Goal: Information Seeking & Learning: Learn about a topic

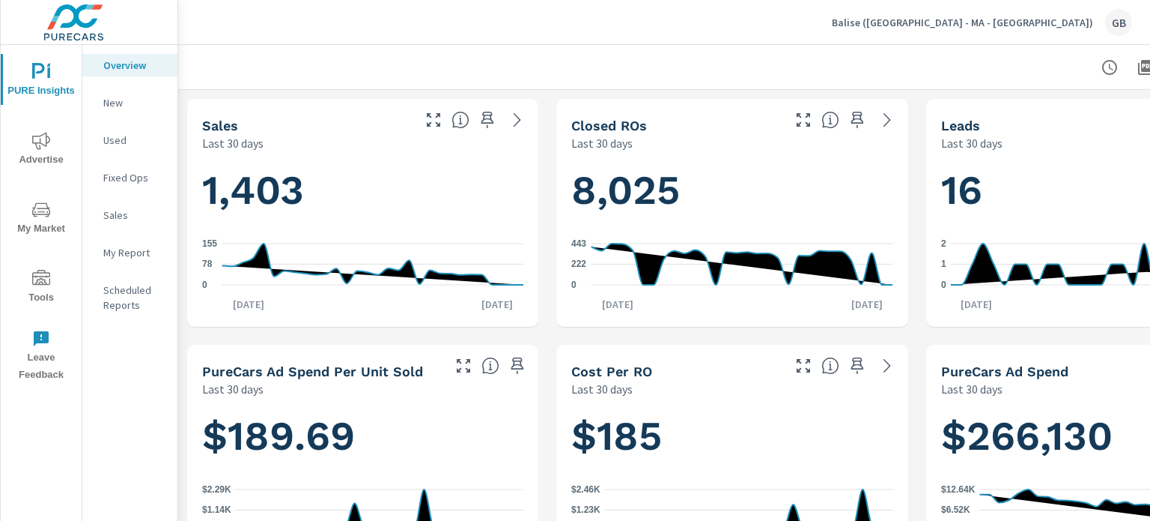
click at [1076, 179] on h1 "16" at bounding box center [1101, 190] width 321 height 51
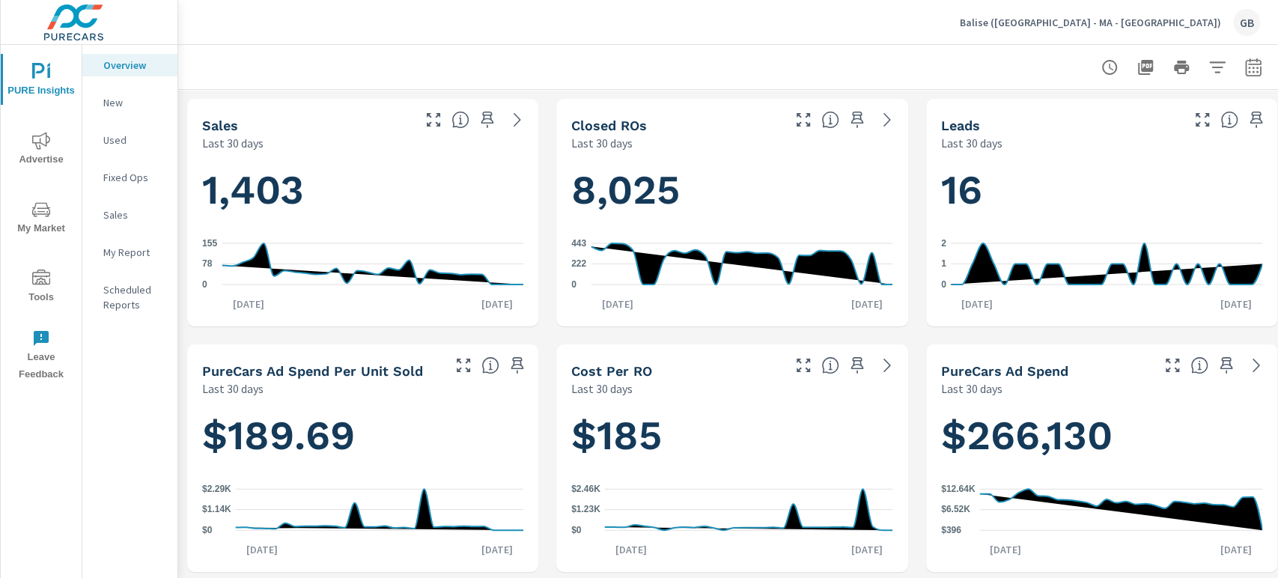
click at [1142, 20] on p "Balise (CT - MA - RI)" at bounding box center [1090, 22] width 261 height 13
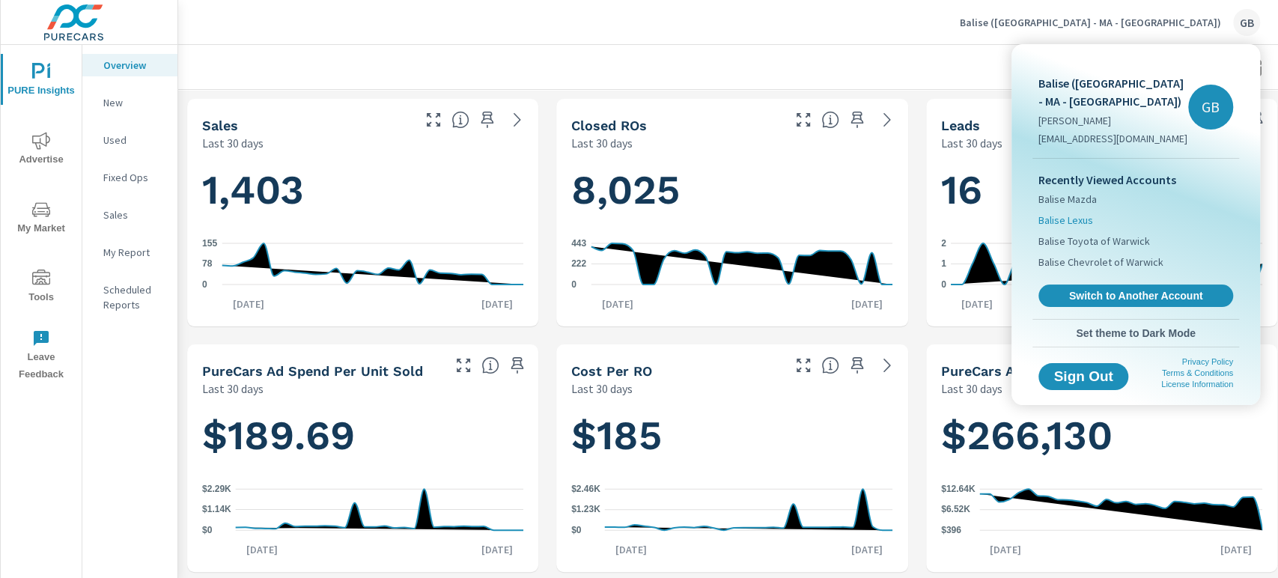
click at [1076, 213] on span "Balise Lexus" at bounding box center [1066, 220] width 55 height 15
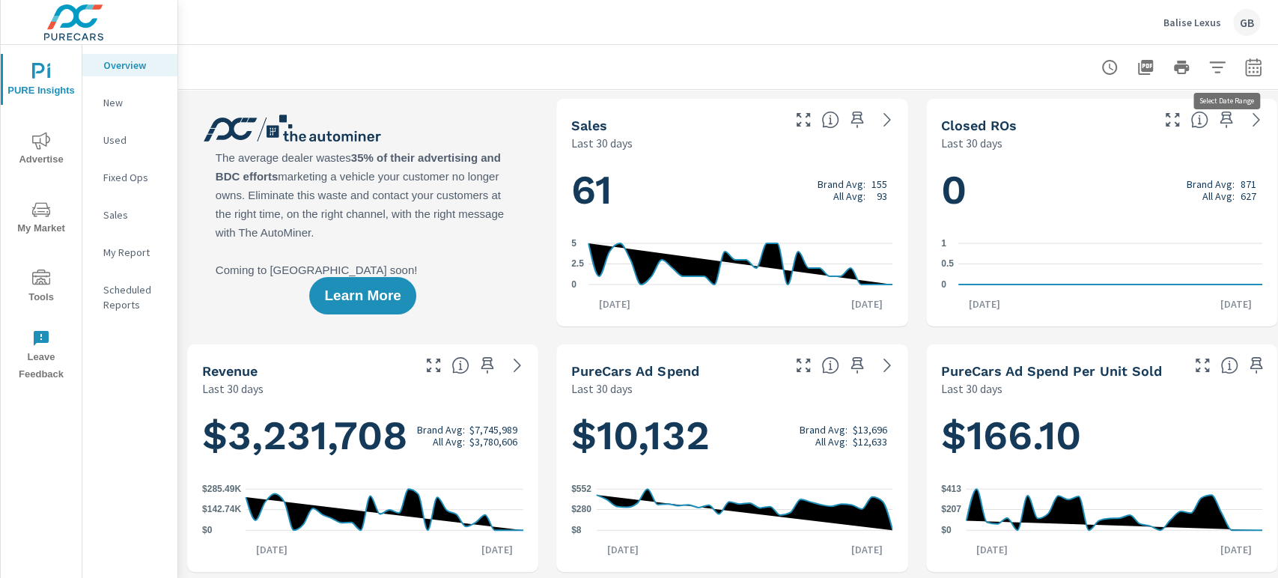
click at [1150, 78] on button "button" at bounding box center [1254, 67] width 30 height 30
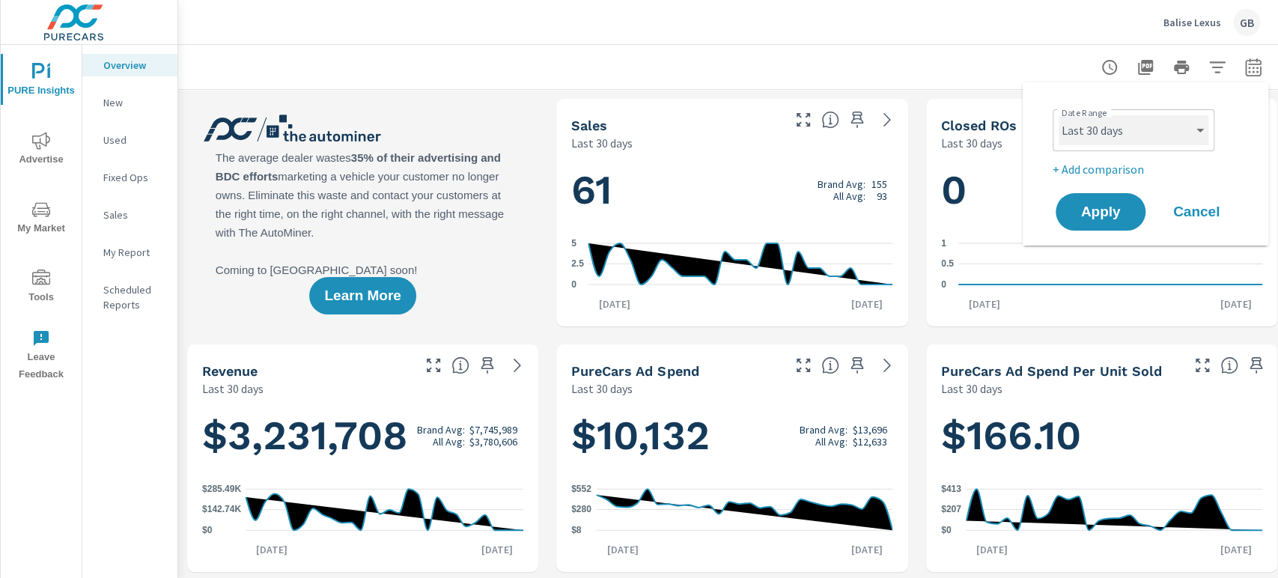
click at [1145, 129] on select "Custom Yesterday Last week Last 7 days Last 14 days Last 30 days Last 45 days L…" at bounding box center [1134, 130] width 150 height 30
click at [1059, 115] on select "Custom Yesterday Last week Last 7 days Last 14 days Last 30 days Last 45 days L…" at bounding box center [1134, 130] width 150 height 30
select select "Last month"
click at [1111, 217] on span "Apply" at bounding box center [1100, 212] width 61 height 14
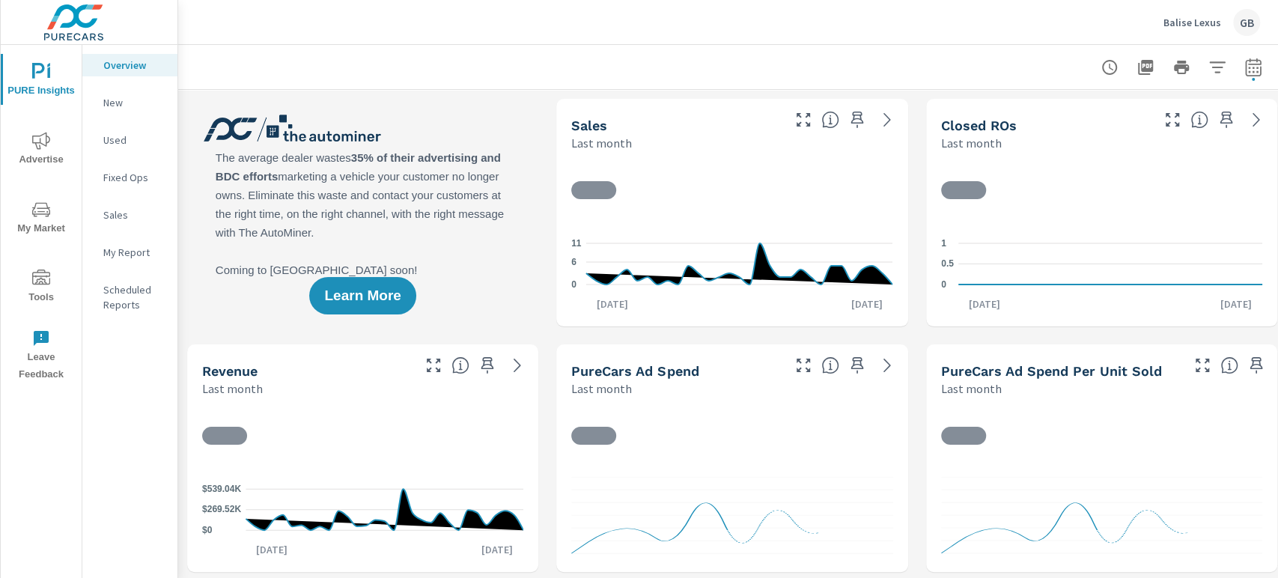
click at [41, 149] on span "Advertise" at bounding box center [41, 150] width 72 height 37
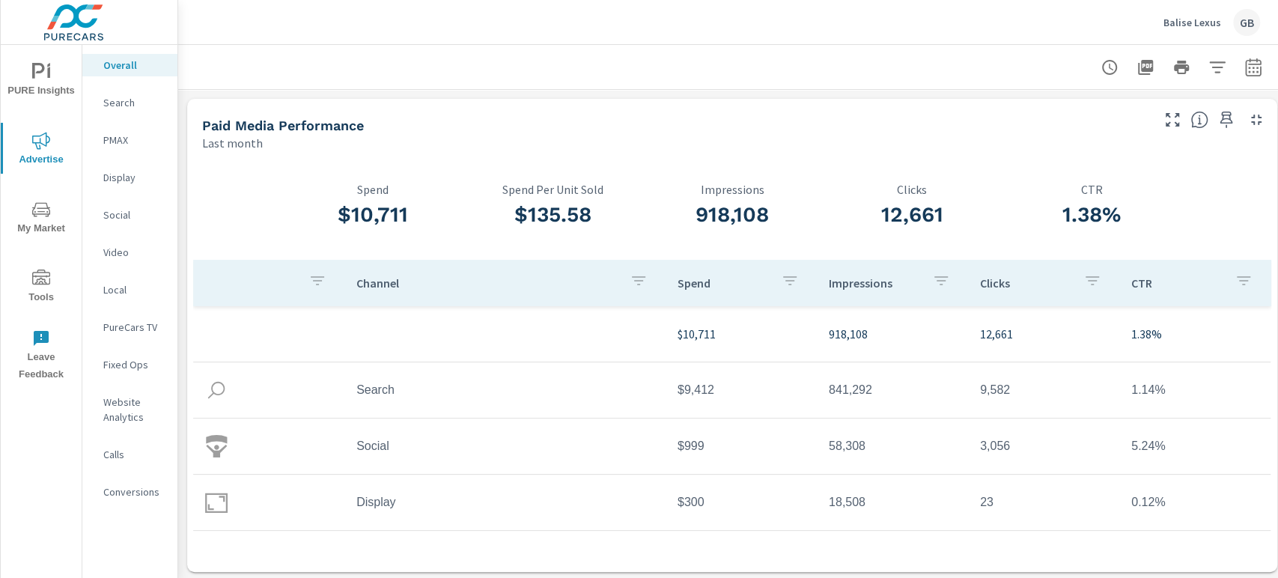
click at [32, 70] on icon "nav menu" at bounding box center [41, 72] width 18 height 18
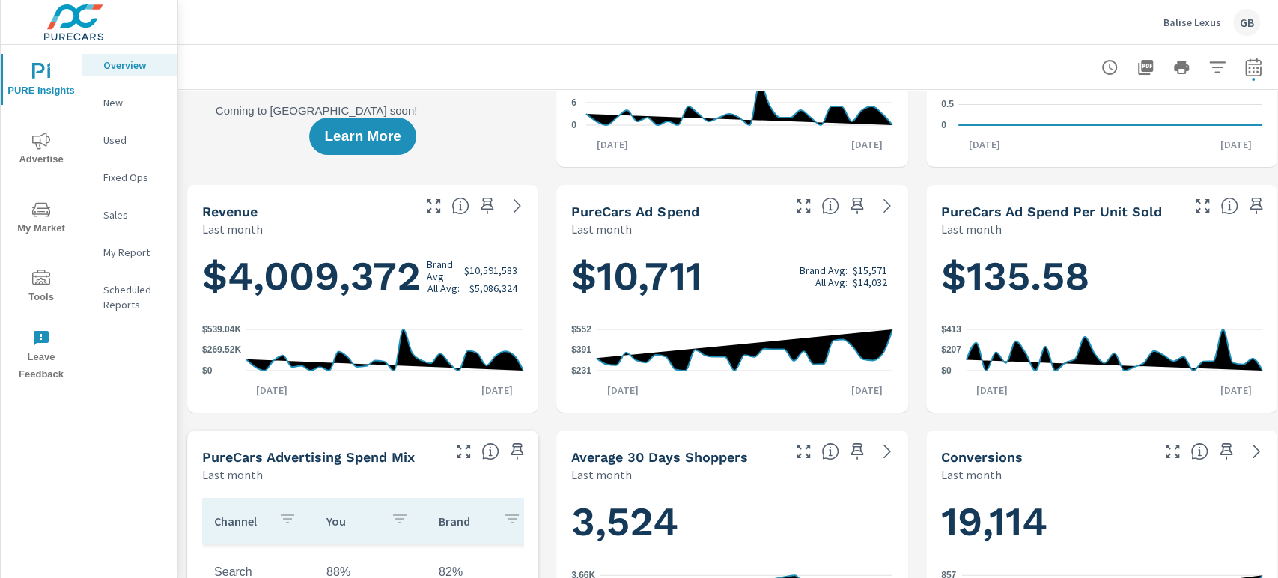
scroll to position [159, 0]
click at [572, 308] on div "$10,711 Brand Avg: $15,571 All Avg: $14,032 $231 $391 $552 Aug 1st Aug 31st" at bounding box center [731, 325] width 339 height 163
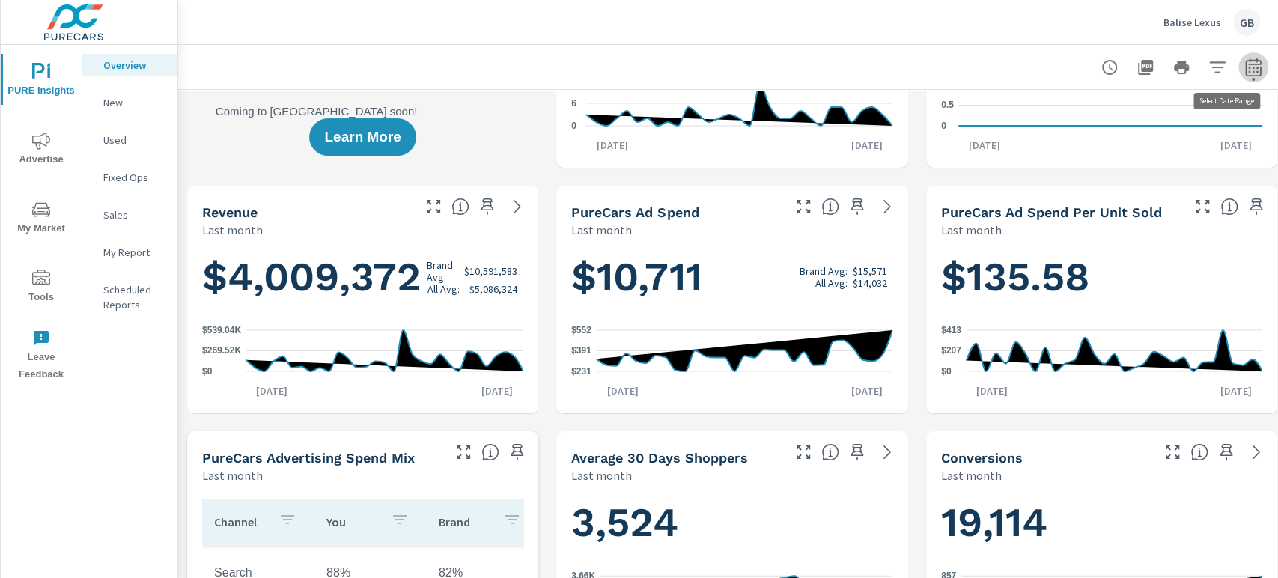
click at [1150, 67] on icon "button" at bounding box center [1254, 70] width 10 height 6
select select "Last month"
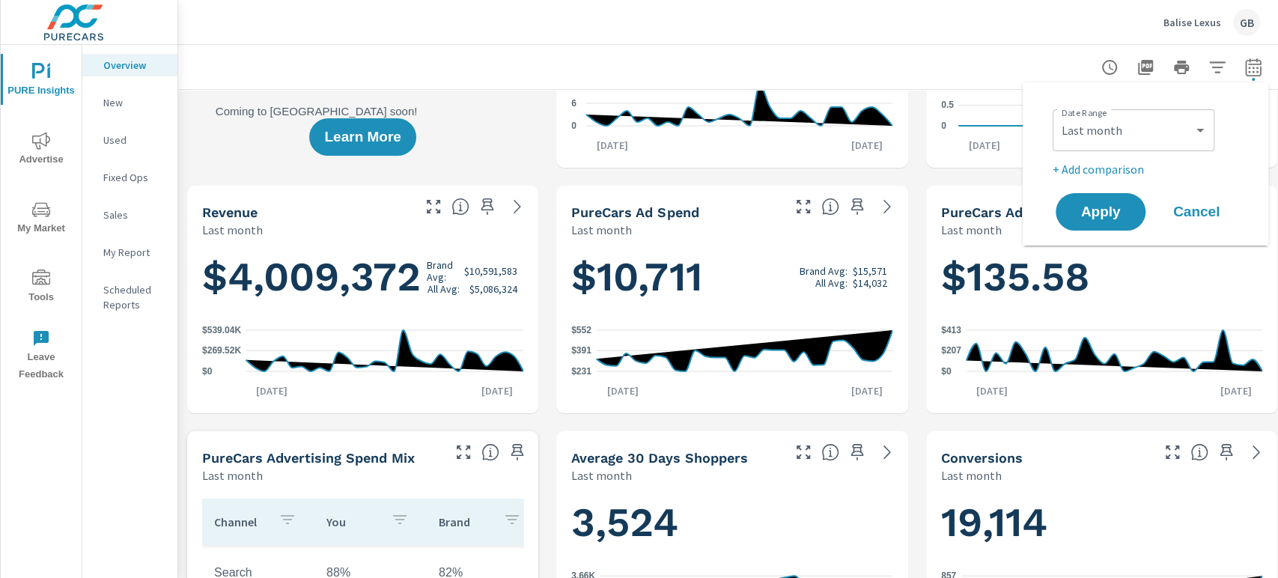
click at [1117, 176] on p "+ Add comparison" at bounding box center [1149, 169] width 192 height 18
select select "Previous period"
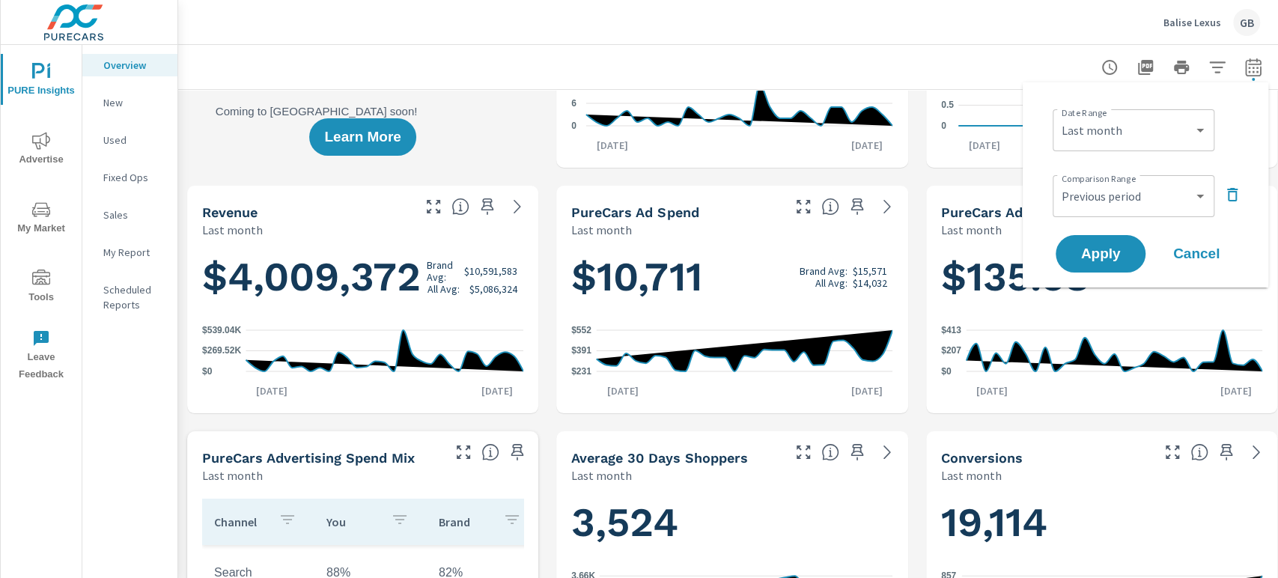
click at [1106, 276] on div "Date Range Custom Yesterday Last week Last 7 days Last 14 days Last 30 days Las…" at bounding box center [1146, 184] width 246 height 205
click at [1102, 255] on span "Apply" at bounding box center [1100, 254] width 61 height 14
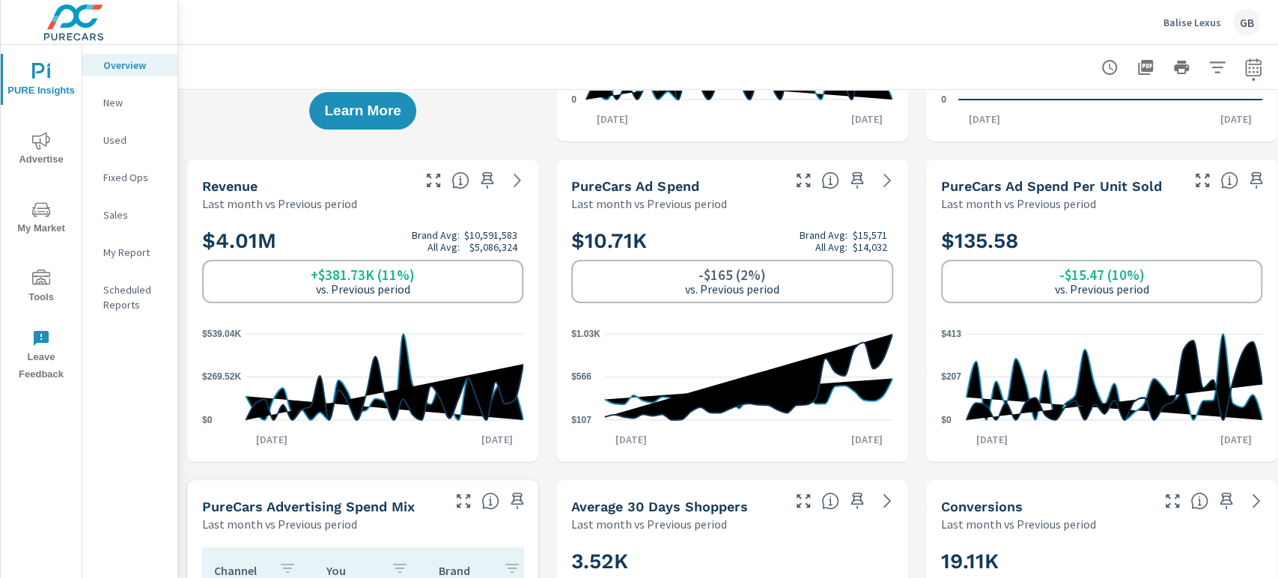
scroll to position [271, 0]
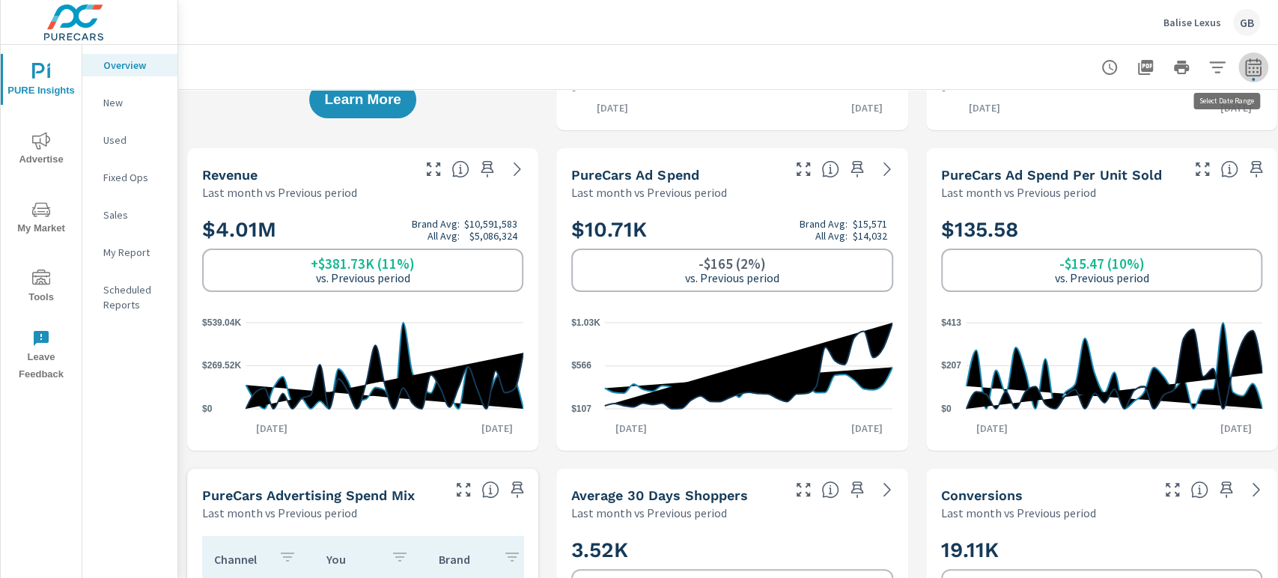
click at [1150, 65] on button "button" at bounding box center [1254, 67] width 30 height 30
select select "Last month"
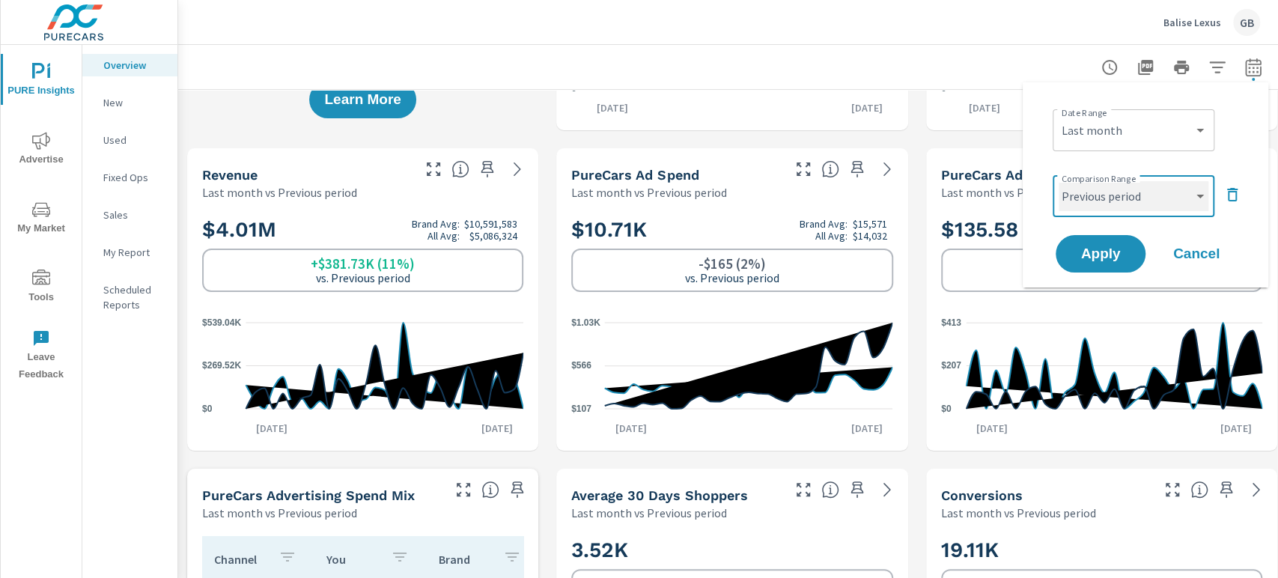
click at [1083, 190] on select "Custom Previous period Previous month Previous year" at bounding box center [1134, 196] width 150 height 30
click at [1059, 181] on select "Custom Previous period Previous month Previous year" at bounding box center [1134, 196] width 150 height 30
select select "Previous year"
click at [1105, 255] on span "Apply" at bounding box center [1100, 254] width 61 height 14
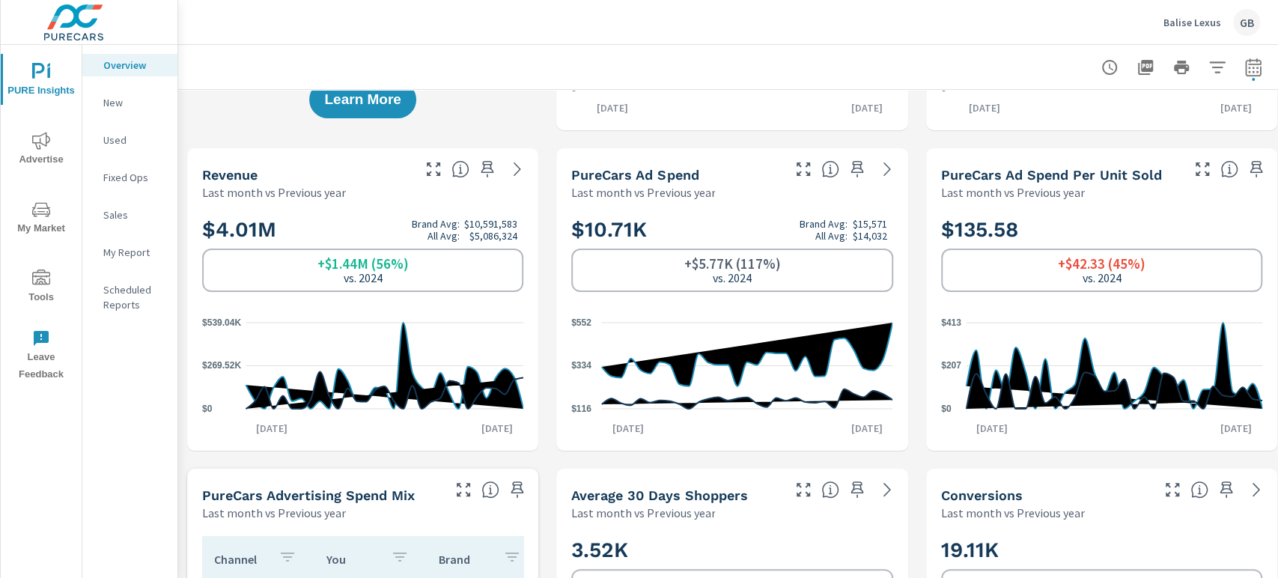
click at [639, 258] on div "+$5.77K (117%) vs. 2024" at bounding box center [731, 270] width 321 height 43
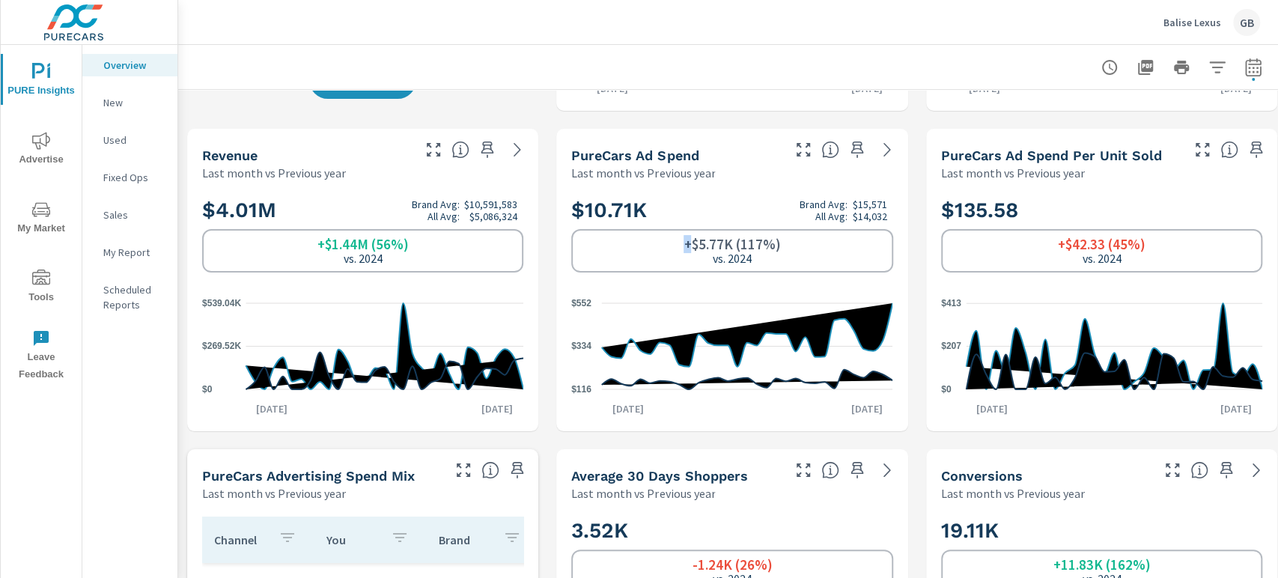
scroll to position [291, 0]
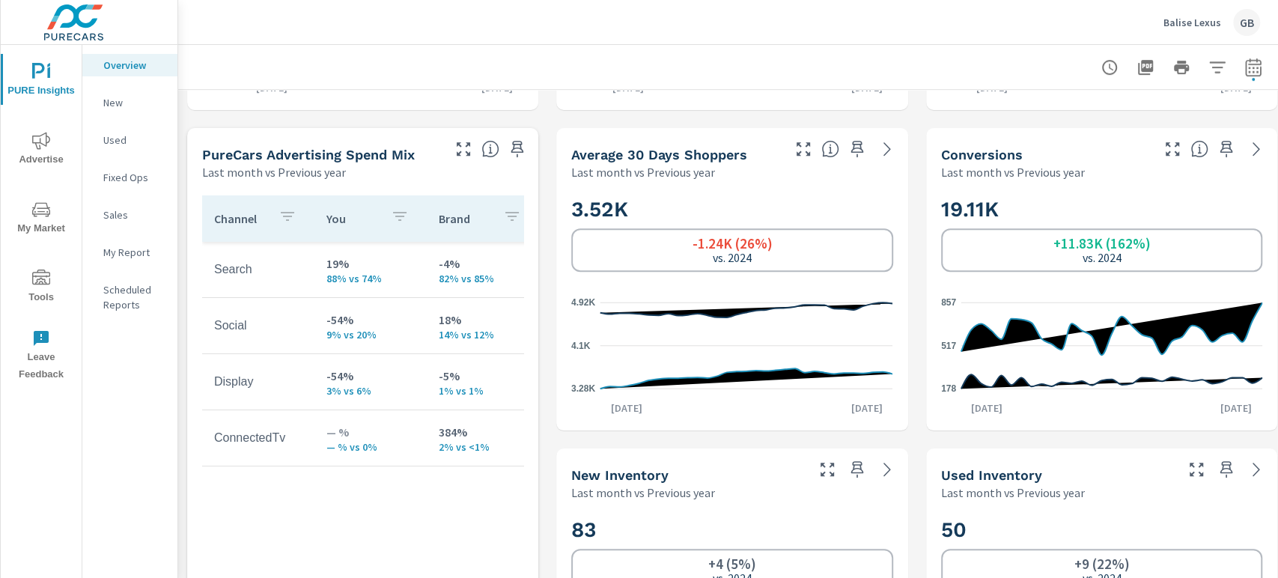
scroll to position [611, 0]
click at [40, 208] on icon "nav menu" at bounding box center [41, 210] width 18 height 18
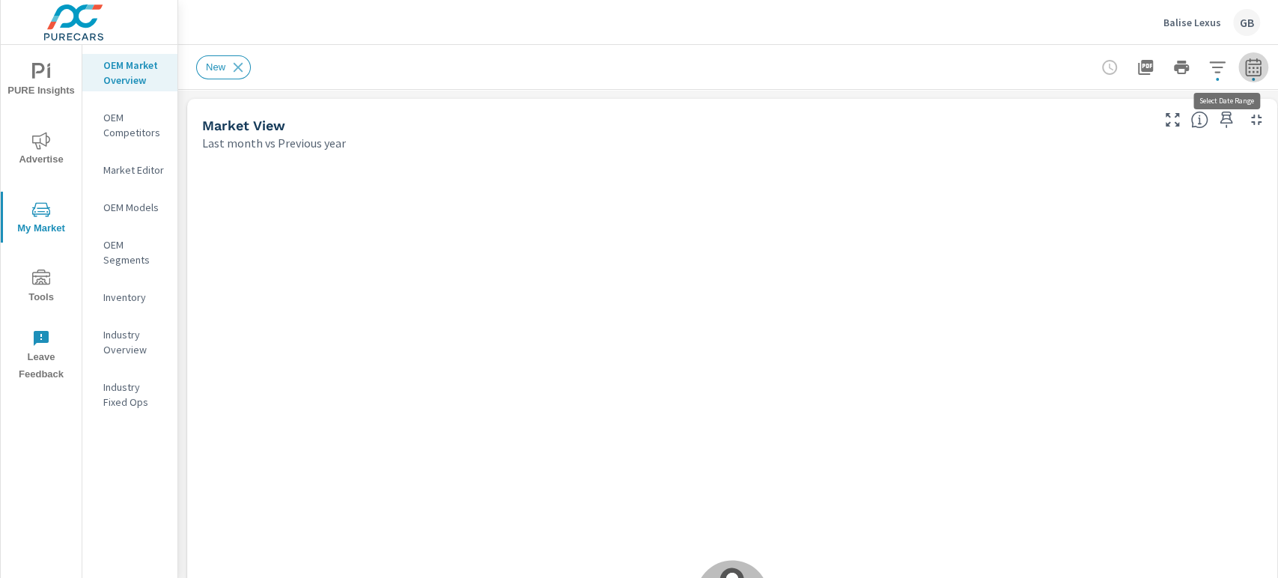
click at [1150, 77] on button "button" at bounding box center [1254, 67] width 30 height 30
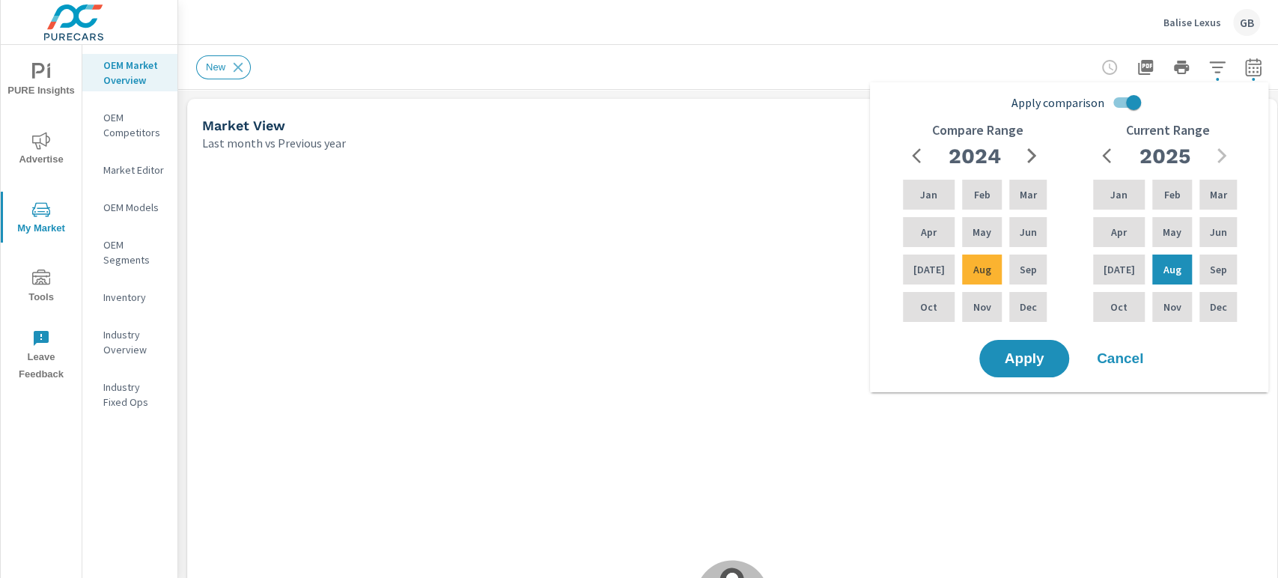
click at [1133, 110] on input "Apply comparison" at bounding box center [1133, 102] width 85 height 28
checkbox input "false"
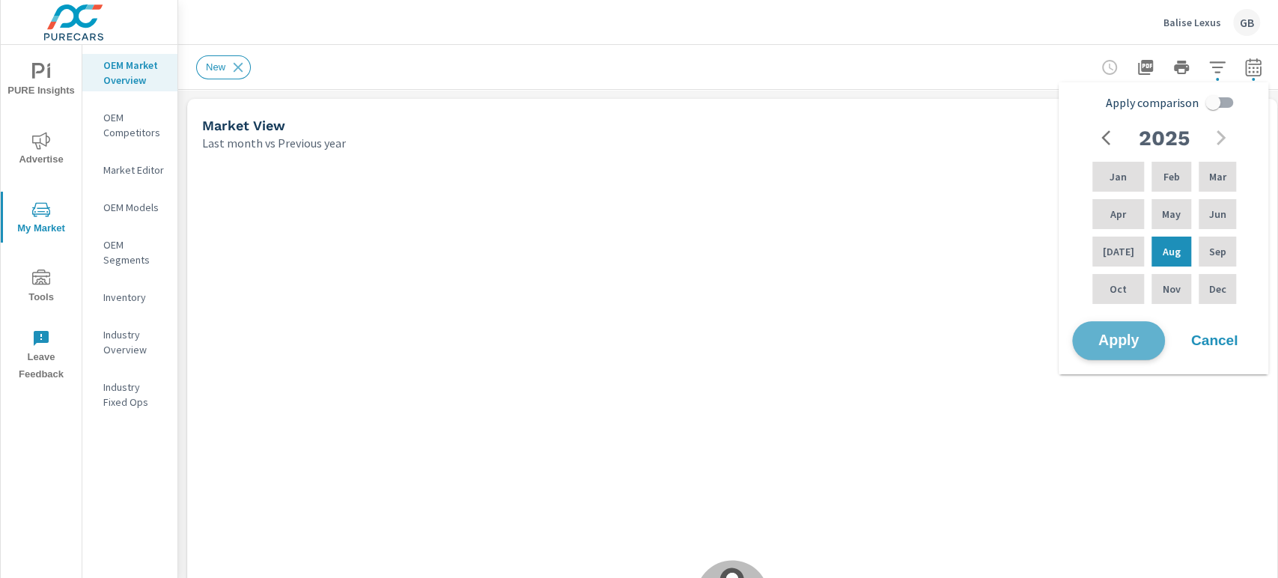
click at [1120, 334] on span "Apply" at bounding box center [1118, 341] width 61 height 14
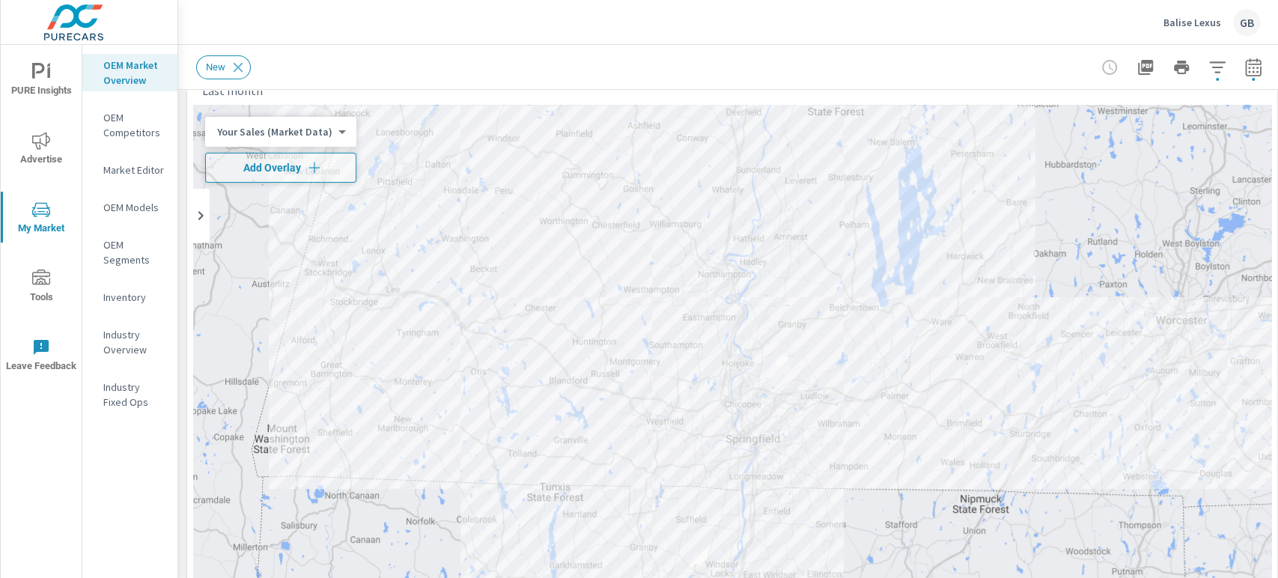
scroll to position [52, 0]
click at [300, 127] on body "PURE Insights Advertise My Market Tools Leave Feedback OEM Market Overview OEM …" at bounding box center [639, 289] width 1278 height 578
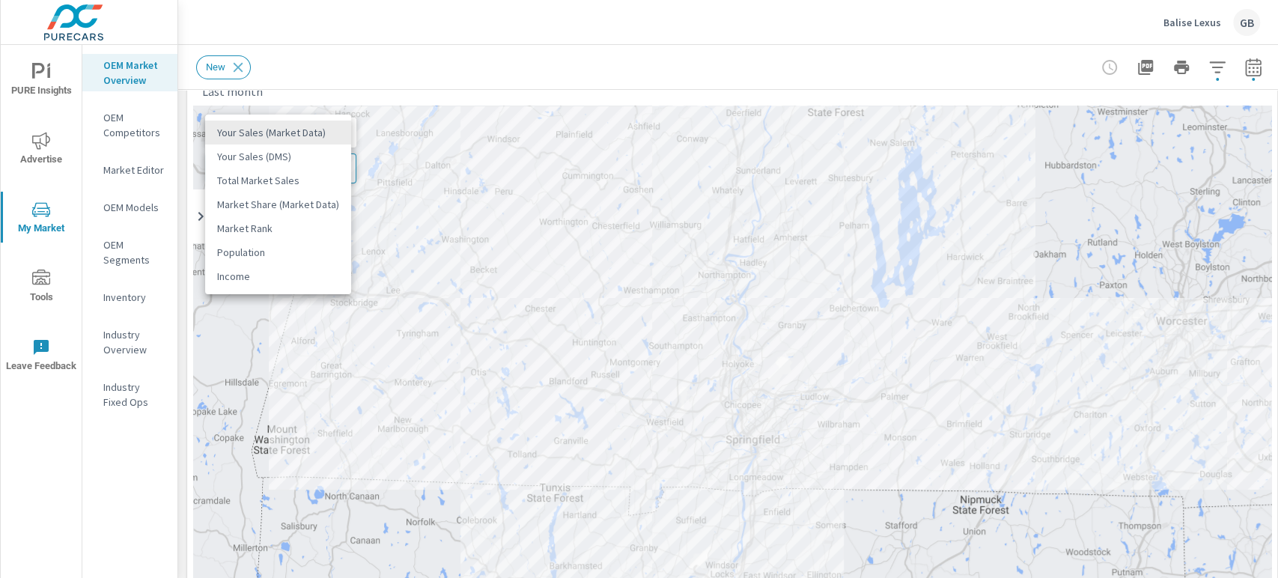
click at [286, 154] on li "Your Sales (DMS)" at bounding box center [278, 157] width 146 height 24
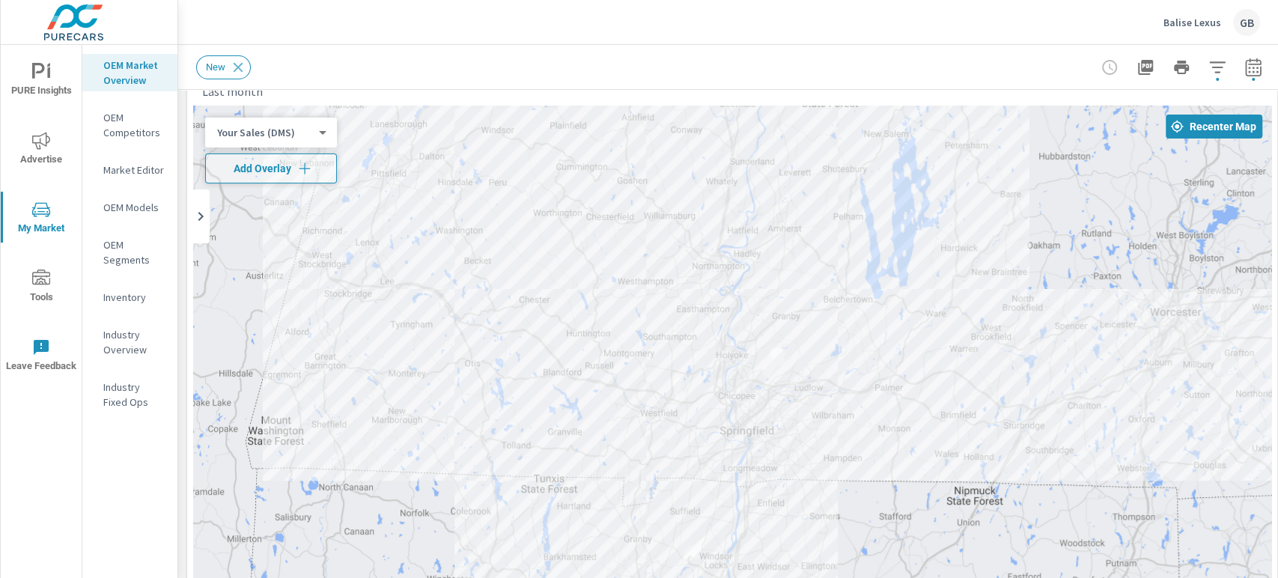
drag, startPoint x: 503, startPoint y: 445, endPoint x: 497, endPoint y: 434, distance: 12.5
click at [497, 434] on div at bounding box center [732, 410] width 1079 height 608
click at [257, 180] on button "Add Overlay" at bounding box center [271, 169] width 132 height 30
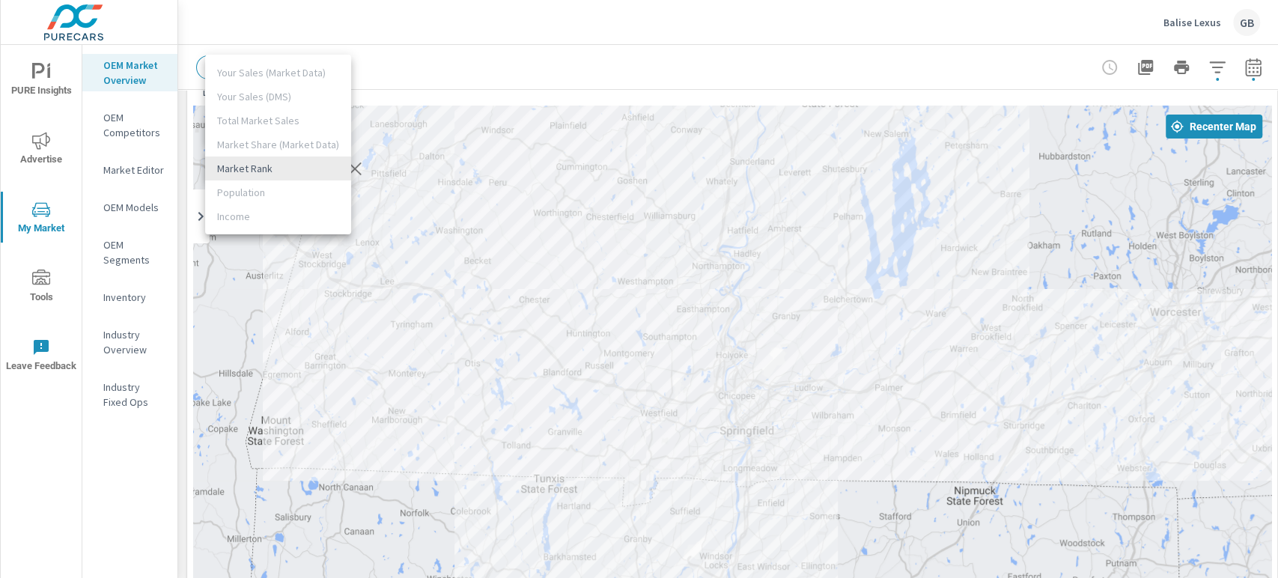
click at [268, 171] on body "PURE Insights Advertise My Market Tools Leave Feedback OEM Market Overview OEM …" at bounding box center [639, 289] width 1278 height 578
click at [268, 171] on li "Market Rank" at bounding box center [278, 169] width 146 height 24
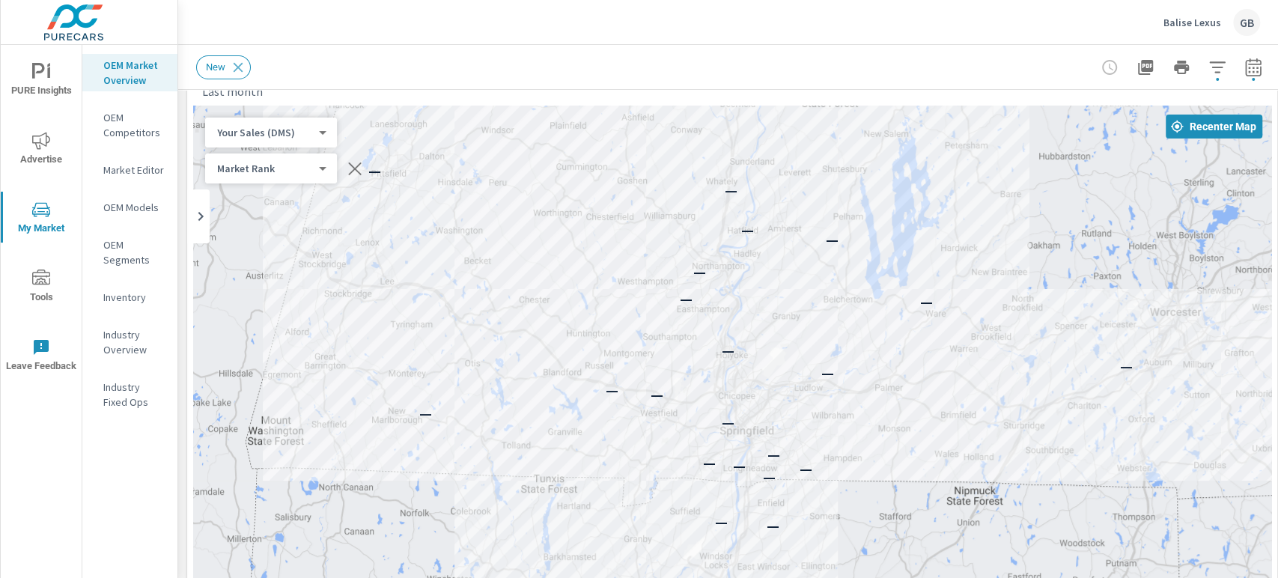
click at [359, 374] on div "— — — — — — — — — — — — — — — — — — — — — — — — —" at bounding box center [732, 410] width 1079 height 608
click at [230, 63] on icon at bounding box center [238, 67] width 16 height 16
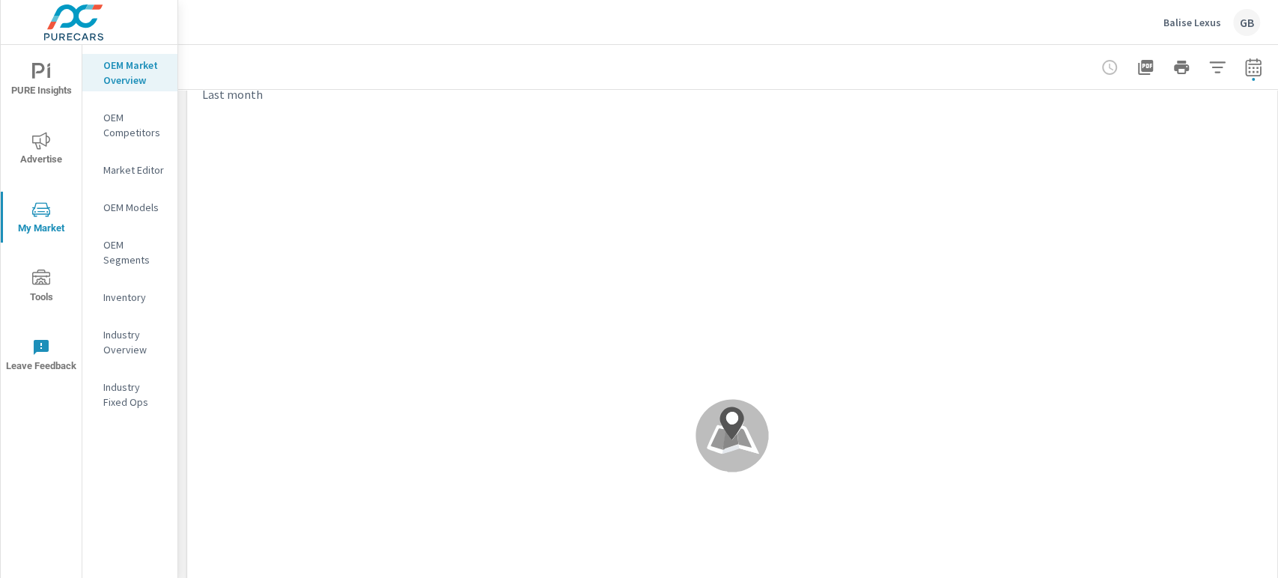
scroll to position [49, 0]
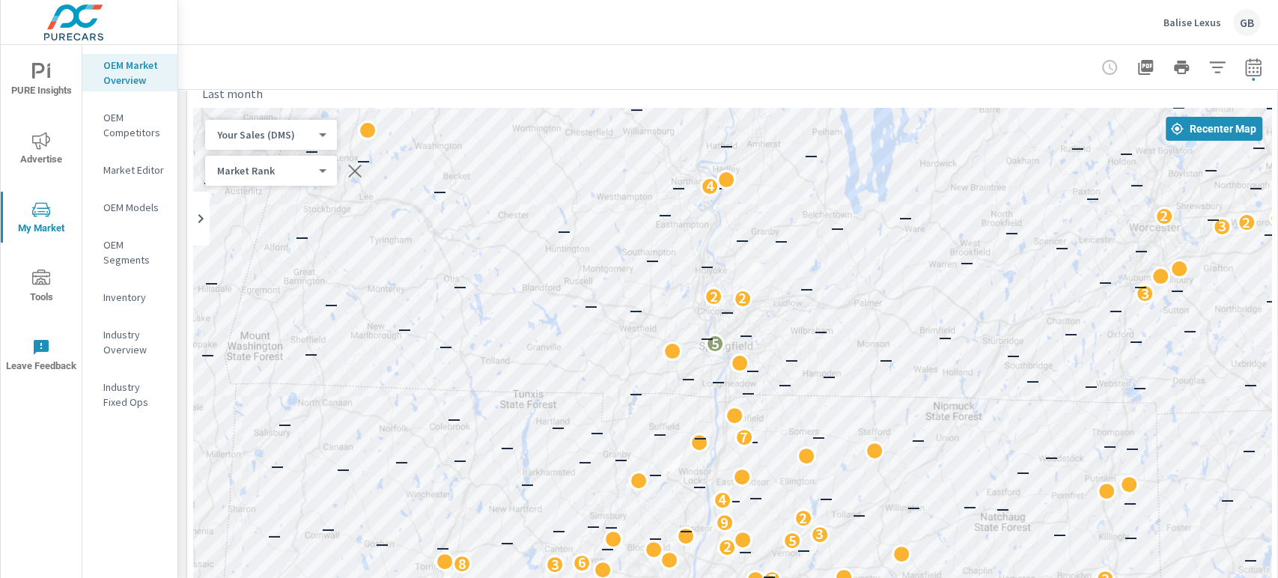
drag, startPoint x: 1013, startPoint y: 434, endPoint x: 992, endPoint y: 344, distance: 92.1
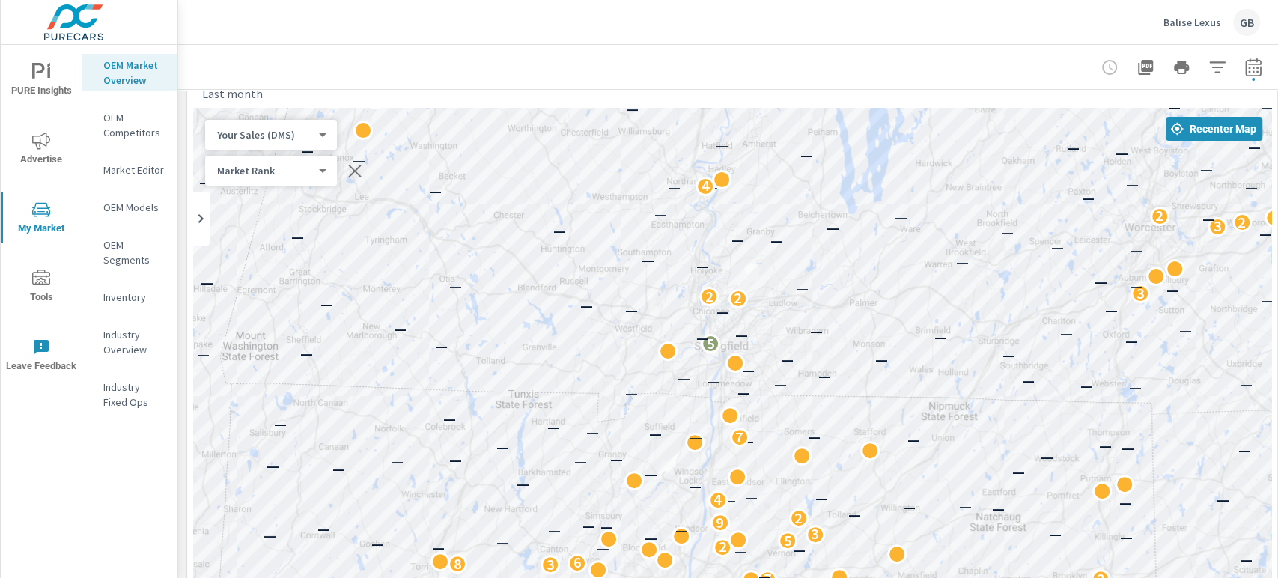
click at [249, 177] on body "PURE Insights Advertise My Market Tools Leave Feedback OEM Market Overview OEM …" at bounding box center [639, 289] width 1278 height 578
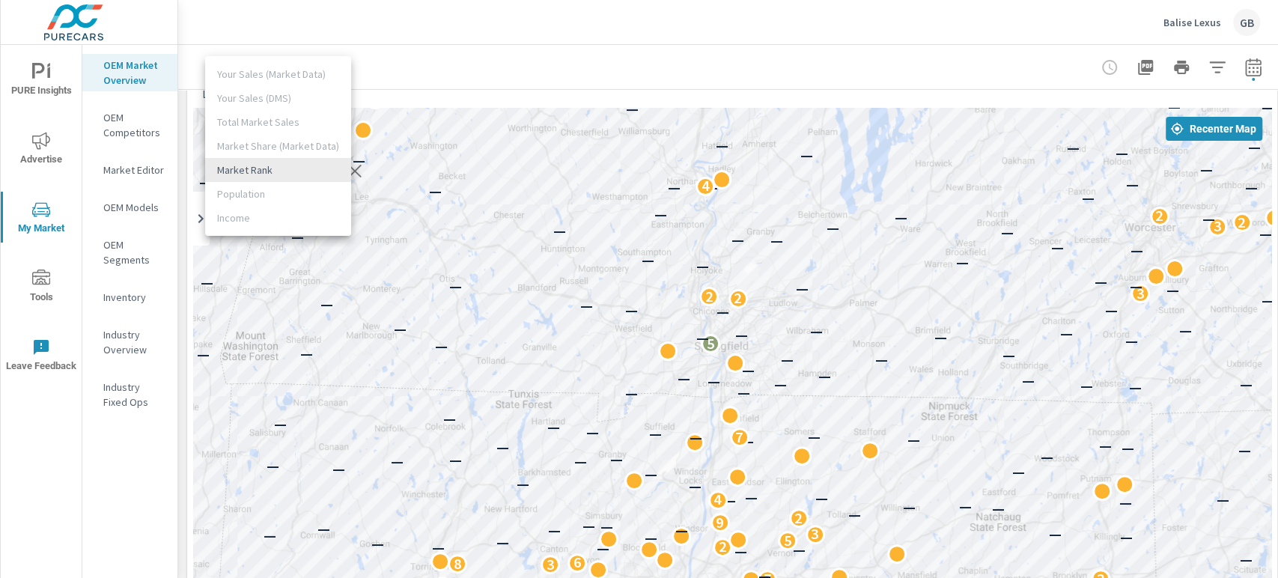
click at [256, 152] on ul "Your Sales (Market Data) Your Sales (DMS) Total Market Sales Market Share (Mark…" at bounding box center [278, 146] width 146 height 180
click at [255, 145] on ul "Your Sales (Market Data) Your Sales (DMS) Total Market Sales Market Share (Mark…" at bounding box center [278, 146] width 146 height 180
click at [538, 82] on div at bounding box center [639, 289] width 1278 height 578
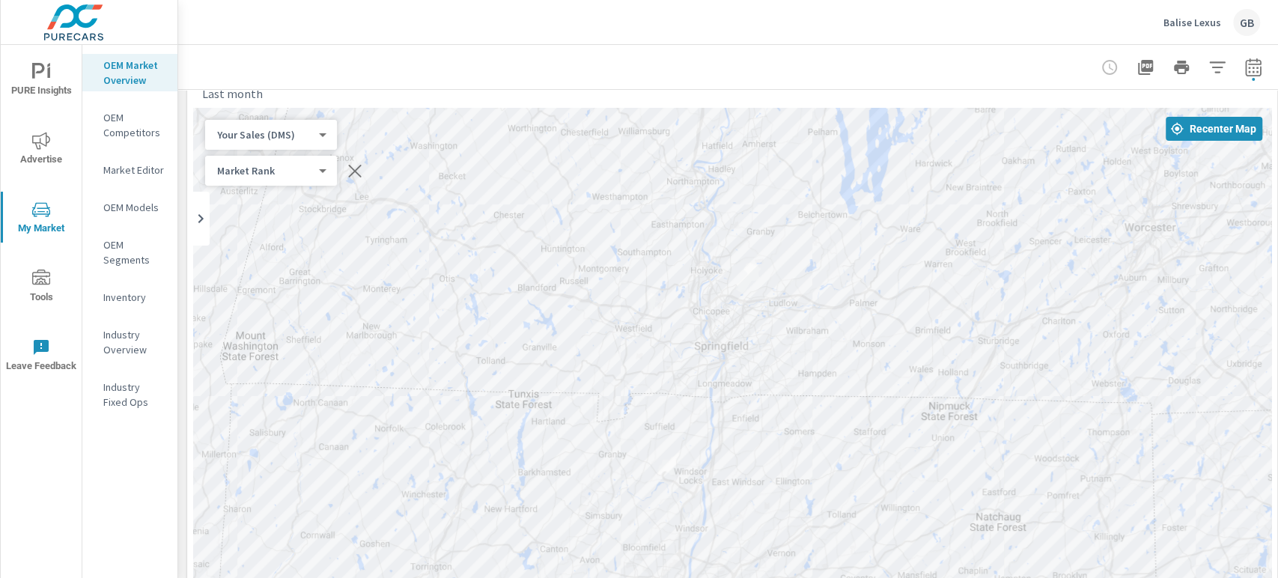
click at [1150, 74] on icon "button" at bounding box center [1254, 67] width 18 height 18
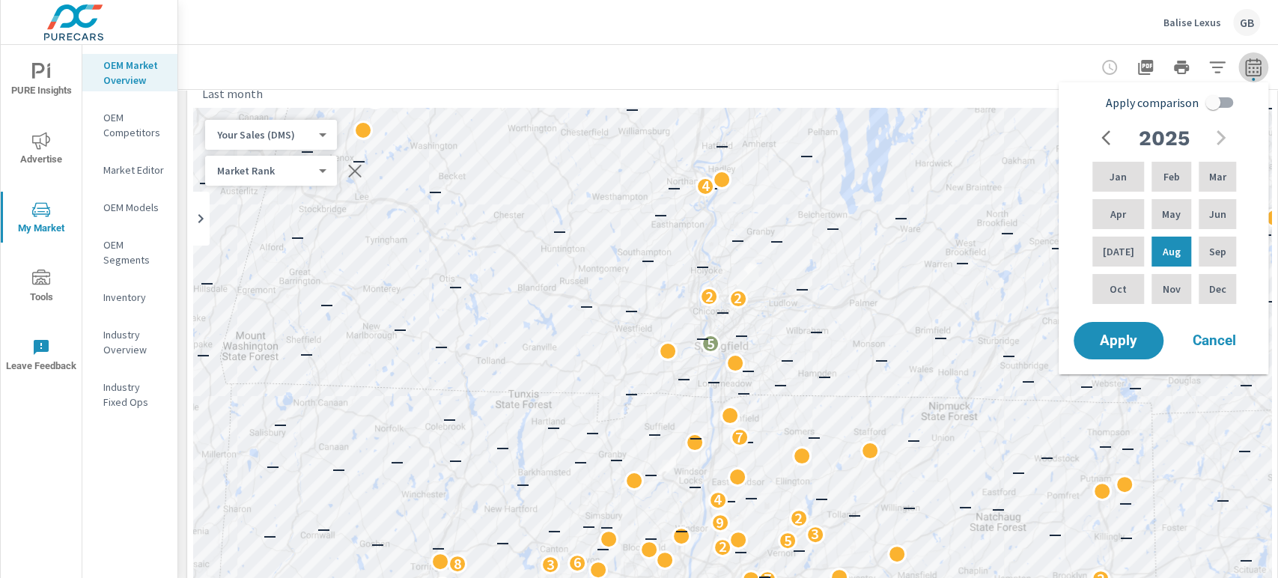
click at [1150, 74] on icon "button" at bounding box center [1254, 67] width 18 height 18
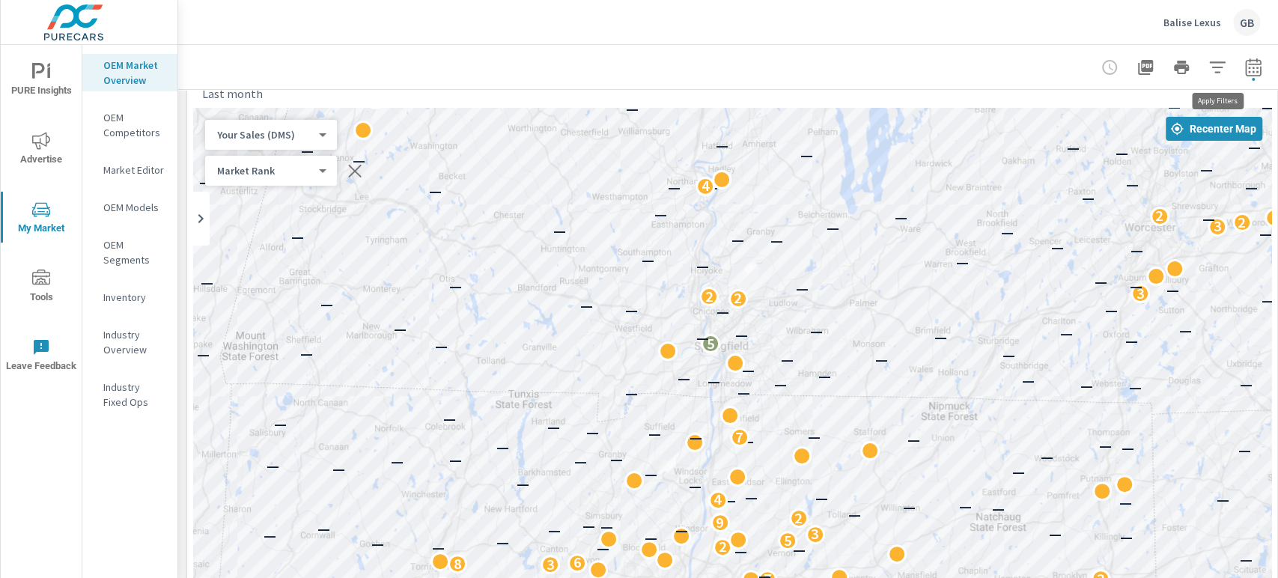
click at [1150, 62] on icon "button" at bounding box center [1218, 66] width 16 height 11
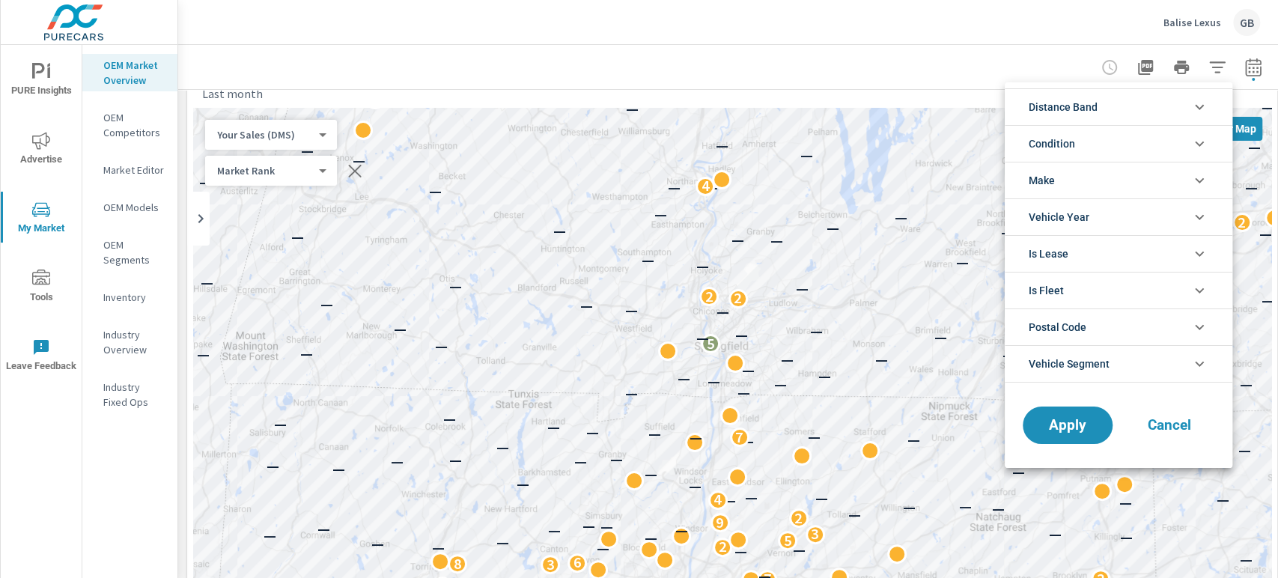
click at [1048, 186] on span "Make" at bounding box center [1042, 181] width 26 height 36
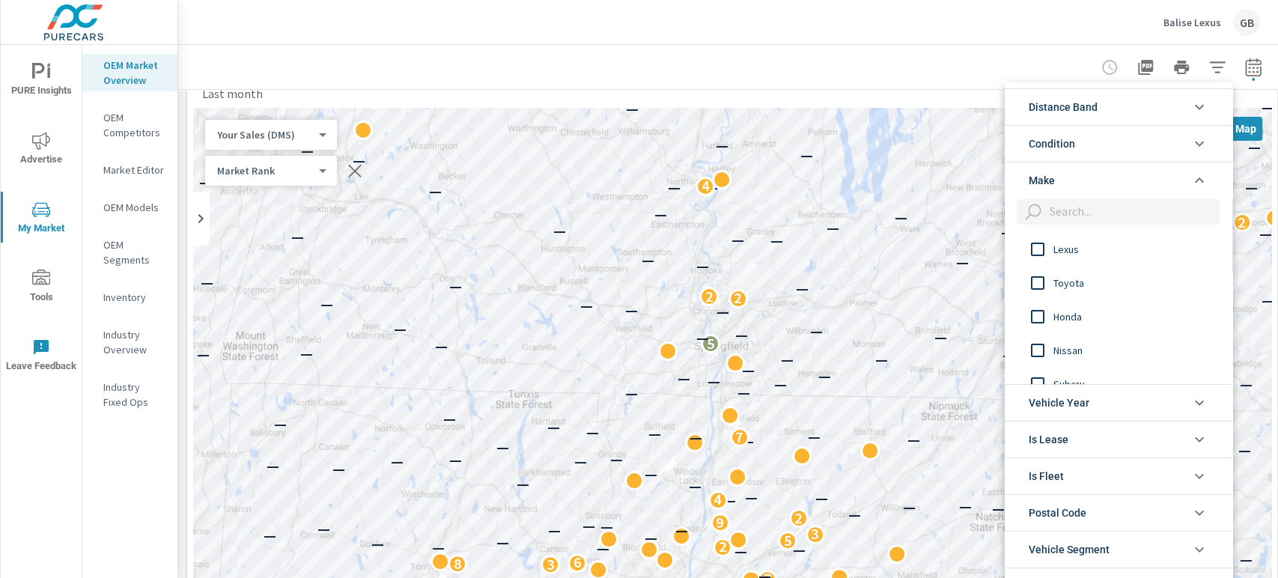
click at [1037, 254] on input "filter options" at bounding box center [1037, 249] width 31 height 31
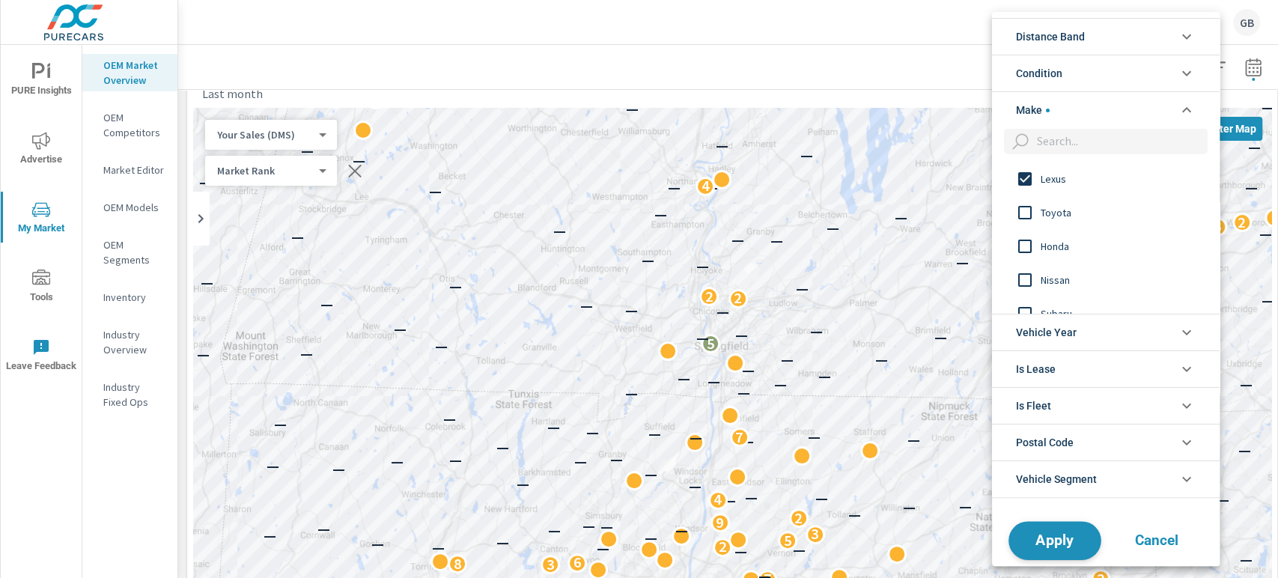
click at [1054, 520] on button "Apply" at bounding box center [1055, 540] width 93 height 39
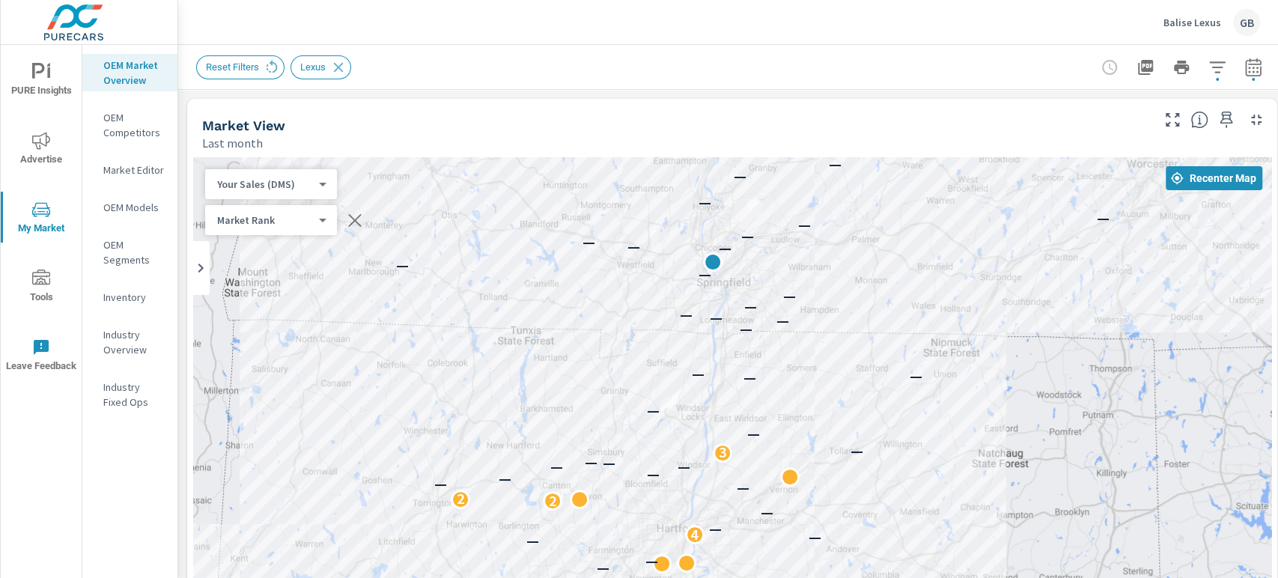
drag, startPoint x: 1034, startPoint y: 463, endPoint x: 1036, endPoint y: 346, distance: 116.9
click at [1036, 346] on div "— — 2 — — — — — — — — — — — — — — — — 2 — — 3 — — — — — — — — — — — — — — — — —…" at bounding box center [732, 461] width 1079 height 608
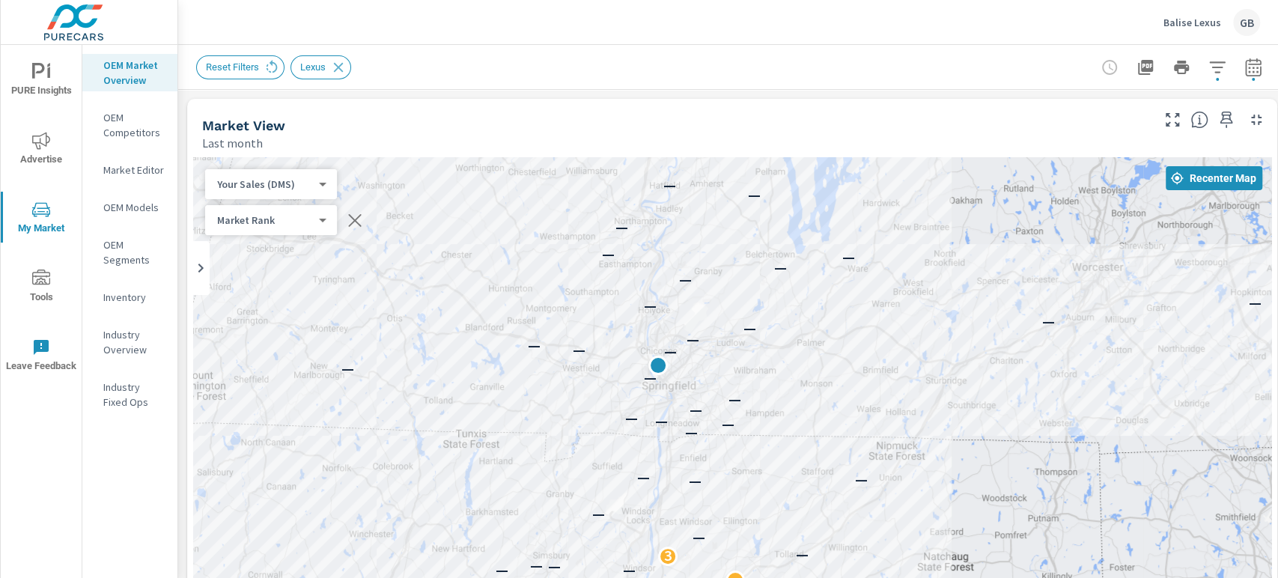
drag, startPoint x: 955, startPoint y: 261, endPoint x: 898, endPoint y: 365, distance: 118.7
click at [898, 365] on div "— — 2 — — — — — — — — — — — — — — — — 2 — — 3 — — — — — — — — — — — — — — — — —…" at bounding box center [732, 461] width 1079 height 608
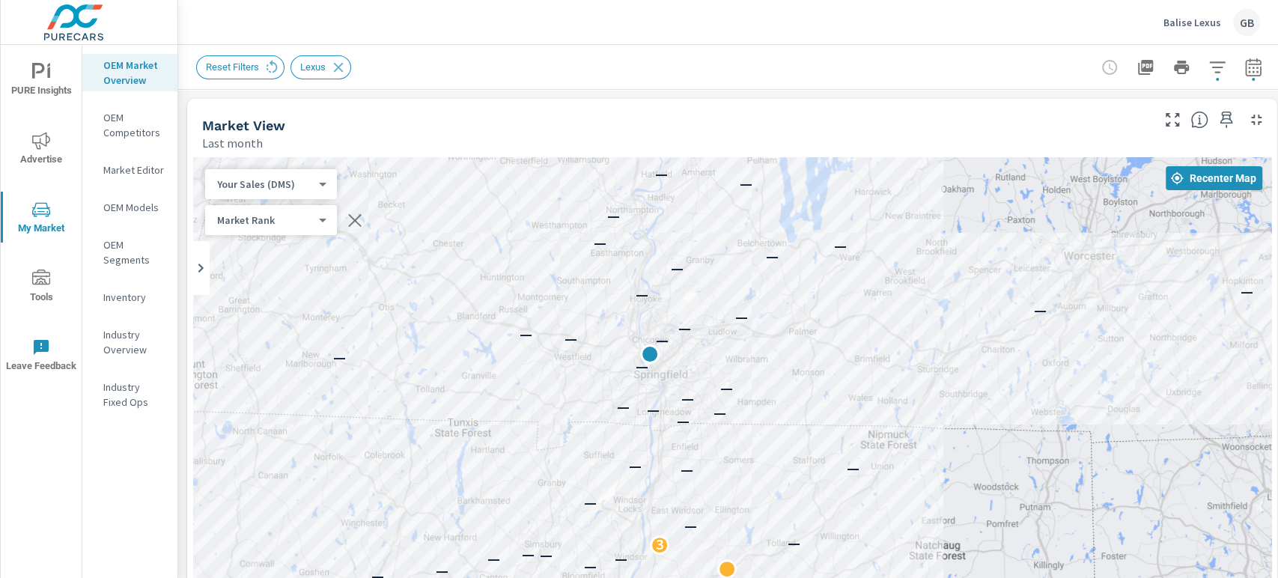
drag, startPoint x: 897, startPoint y: 365, endPoint x: 888, endPoint y: 352, distance: 16.2
click at [888, 352] on div "— — 2 — — — — — — — — — — — — — — — — 2 — — 3 — — — — — — — — — — — — — — — — —…" at bounding box center [732, 461] width 1079 height 608
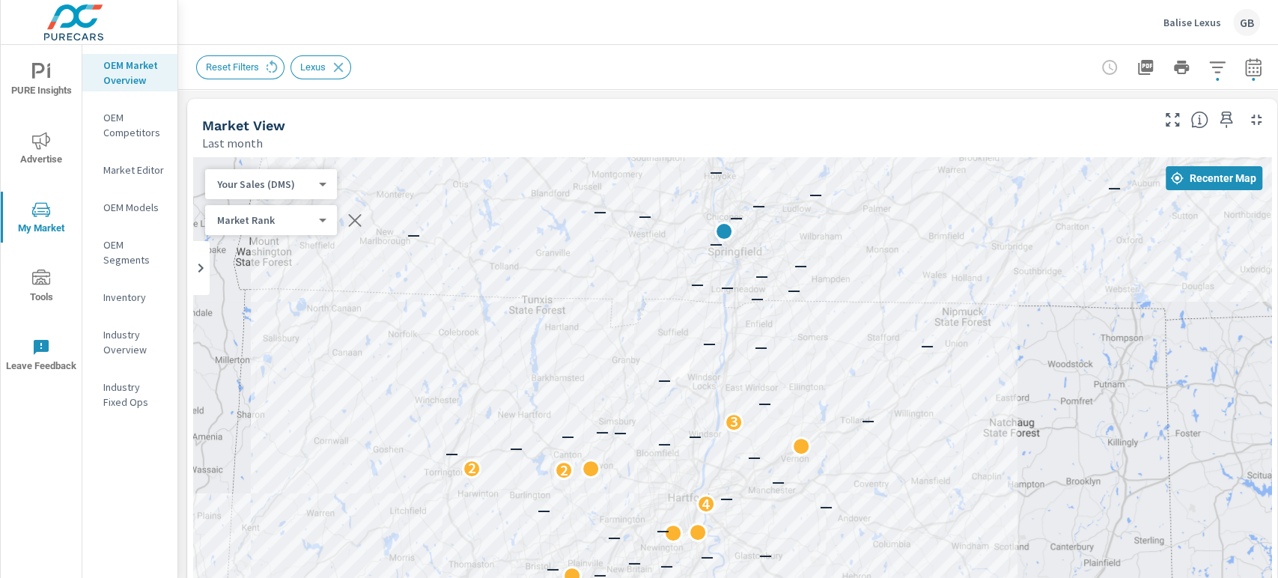
drag, startPoint x: 888, startPoint y: 352, endPoint x: 965, endPoint y: 225, distance: 148.2
click at [965, 225] on div "— — 2 — — — — — — — — — — — — — — — — 2 — — 3 — — — — — — — — — — — — — — — — —…" at bounding box center [732, 461] width 1079 height 608
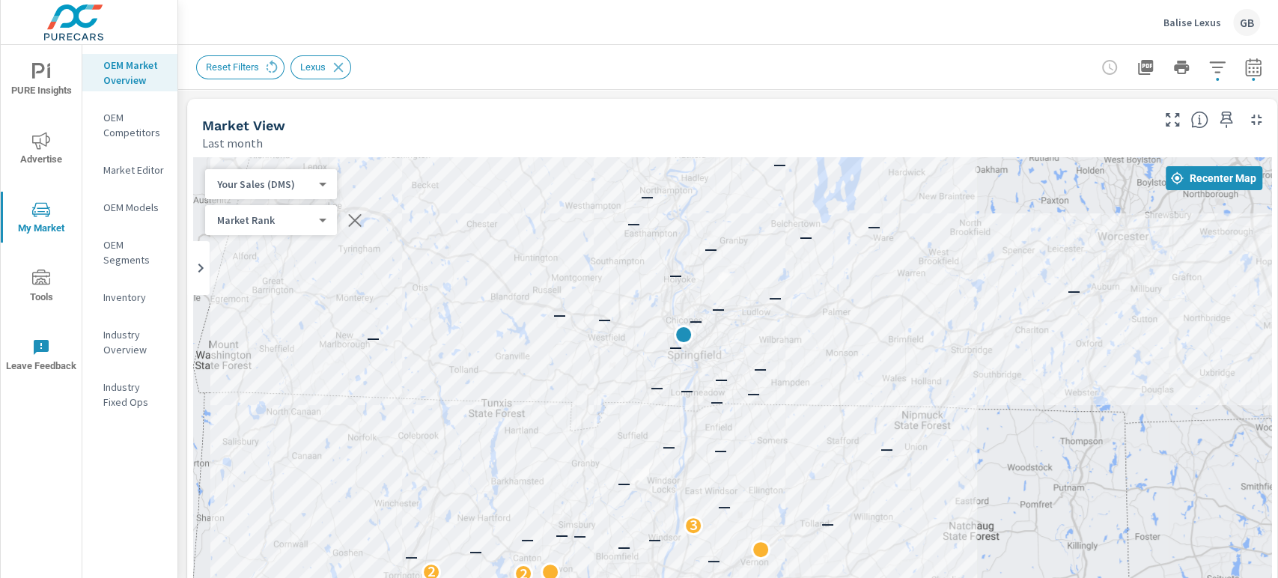
drag, startPoint x: 965, startPoint y: 225, endPoint x: 923, endPoint y: 333, distance: 114.8
click at [923, 333] on div "— — 2 — — — — — — — — — — — — — — — — 2 — — 3 — — — — — — — — — — — — — — — — —…" at bounding box center [732, 461] width 1079 height 608
click at [1150, 22] on p "Balise Lexus" at bounding box center [1193, 22] width 58 height 13
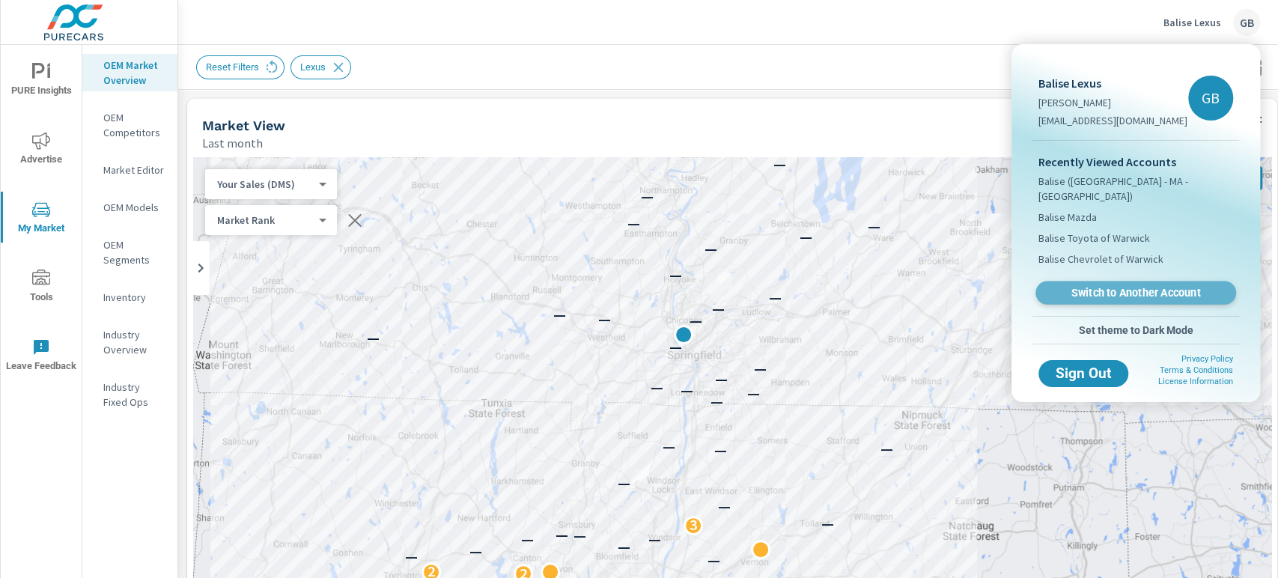
click at [1111, 285] on link "Switch to Another Account" at bounding box center [1136, 293] width 201 height 23
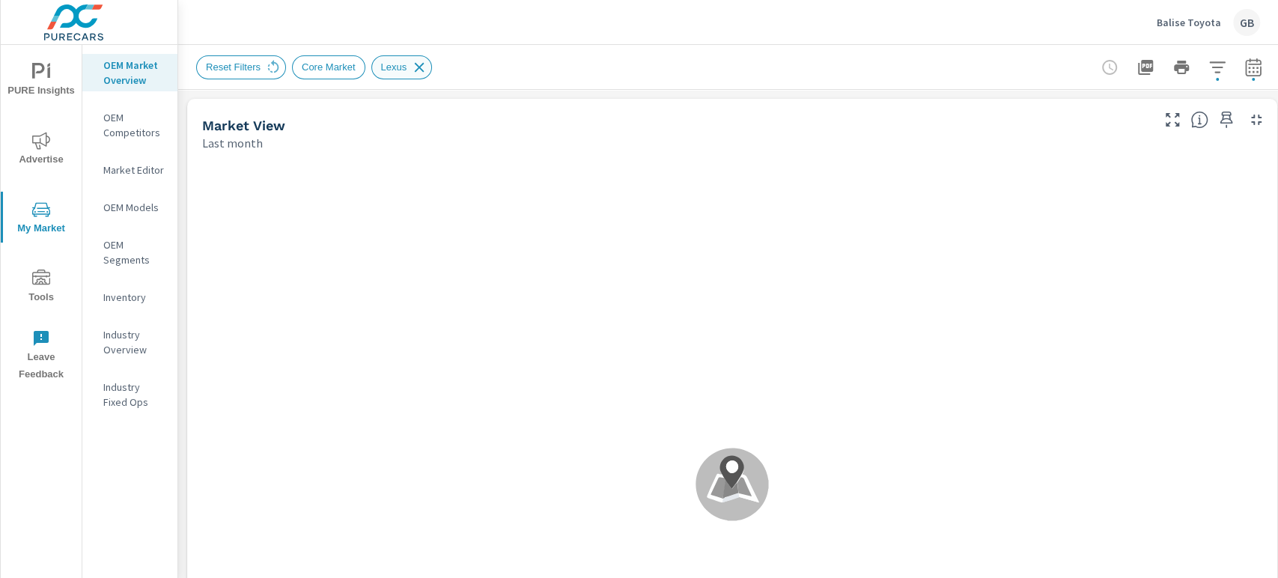
click at [419, 68] on icon at bounding box center [419, 67] width 16 height 16
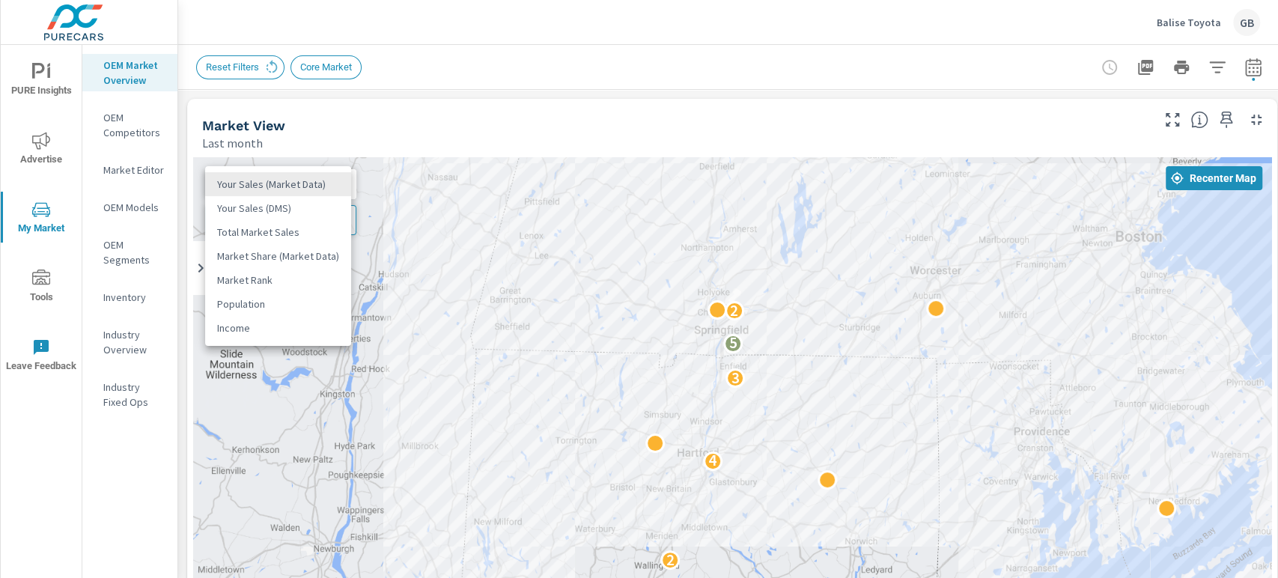
click at [288, 189] on body "PURE Insights Advertise My Market Tools Leave Feedback OEM Market Overview OEM …" at bounding box center [639, 289] width 1278 height 578
click at [264, 210] on li "Your Sales (DMS)" at bounding box center [278, 208] width 146 height 24
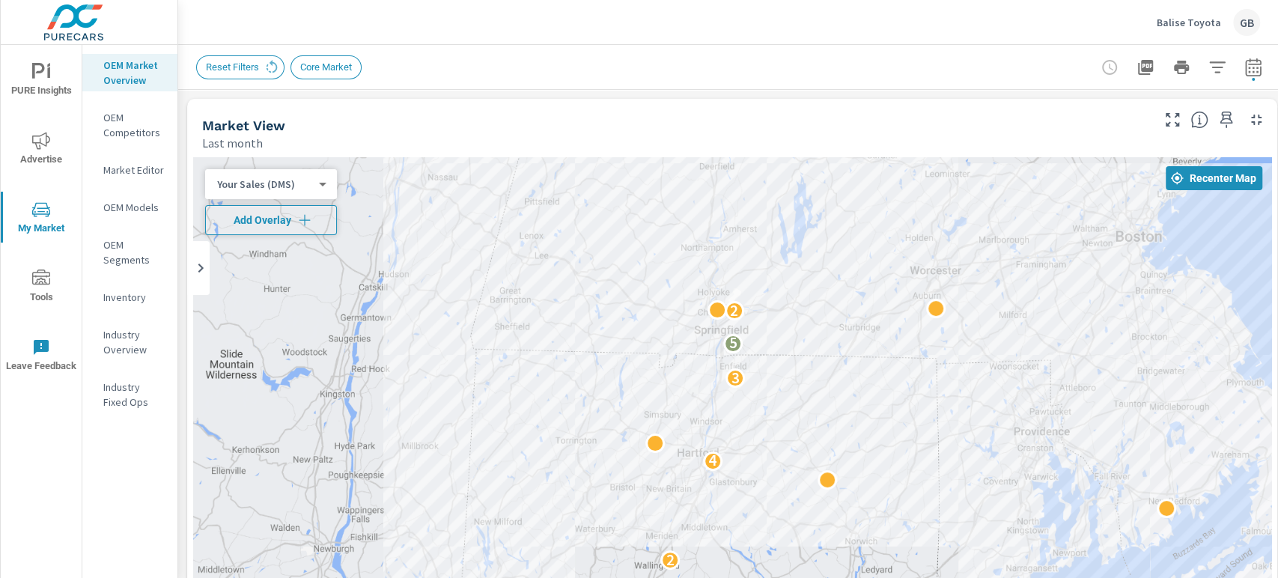
click at [252, 220] on span "Add Overlay" at bounding box center [271, 220] width 118 height 15
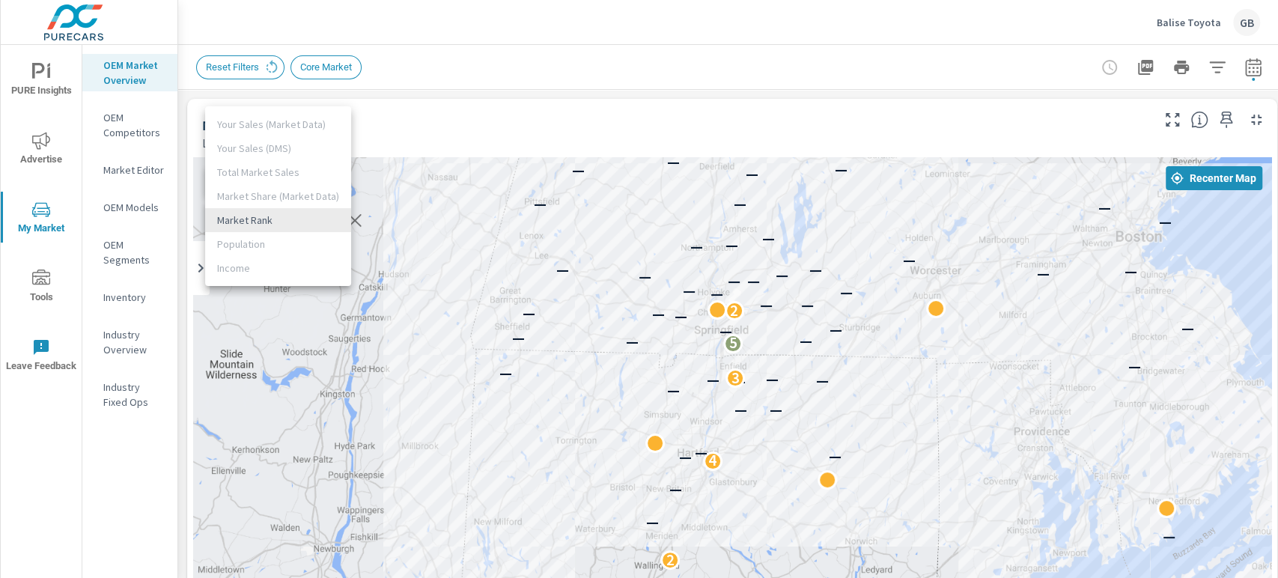
click at [278, 222] on body "PURE Insights Advertise My Market Tools Leave Feedback OEM Market Overview OEM …" at bounding box center [639, 289] width 1278 height 578
click at [278, 222] on li "Market Rank" at bounding box center [278, 220] width 146 height 24
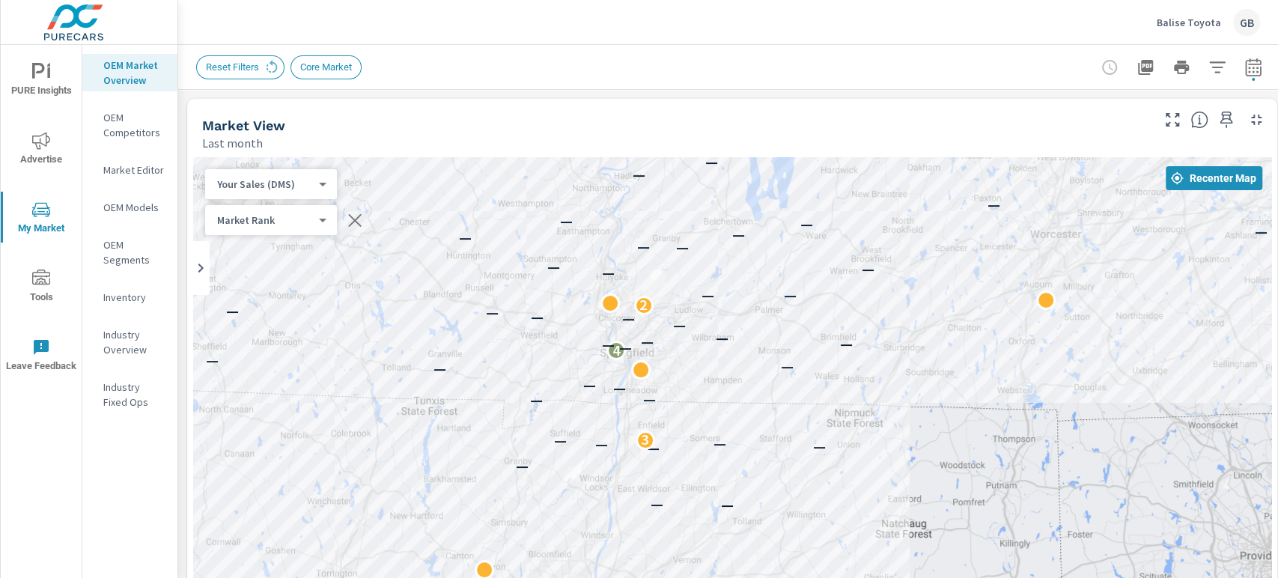
drag, startPoint x: 900, startPoint y: 383, endPoint x: 1023, endPoint y: 464, distance: 147.1
click at [1023, 464] on div "— 2 — — — — — — — 4 — — — — — — — — — — — — 3 — — — — — — — — — 4 — — — — — — —…" at bounding box center [732, 461] width 1079 height 608
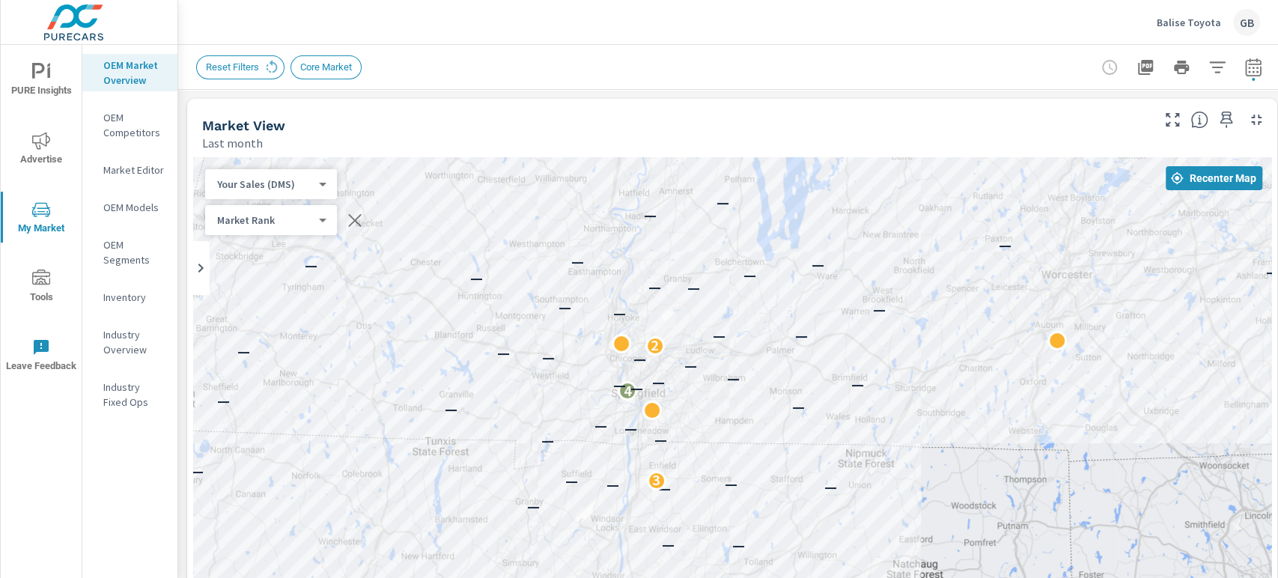
drag, startPoint x: 410, startPoint y: 280, endPoint x: 423, endPoint y: 328, distance: 49.6
click at [423, 328] on div "— 2 — — — — — — — 4 — — — — — — — — — — — — 3 — — — — — — — — — 4 — — — — — — —…" at bounding box center [732, 461] width 1079 height 608
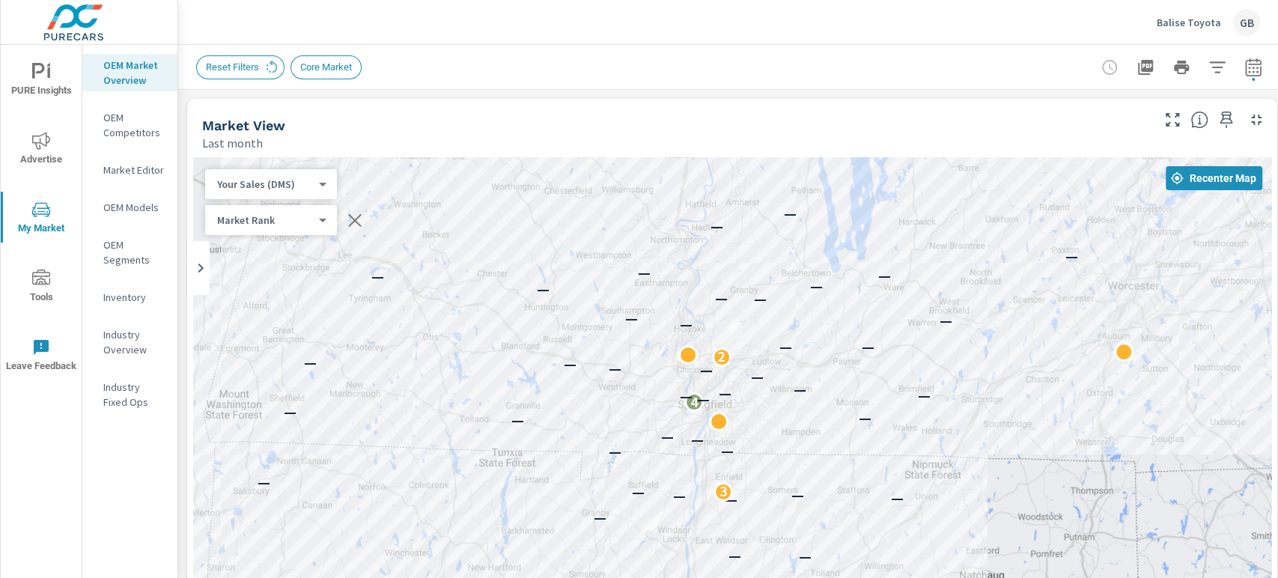
drag, startPoint x: 977, startPoint y: 562, endPoint x: 1047, endPoint y: 569, distance: 70.8
click at [1047, 569] on div "Market Overview Balise Toyota Report date range: [DATE] - [DATE] Filters: Accou…" at bounding box center [728, 311] width 1100 height 533
click at [130, 122] on p "OEM Competitors" at bounding box center [134, 125] width 62 height 30
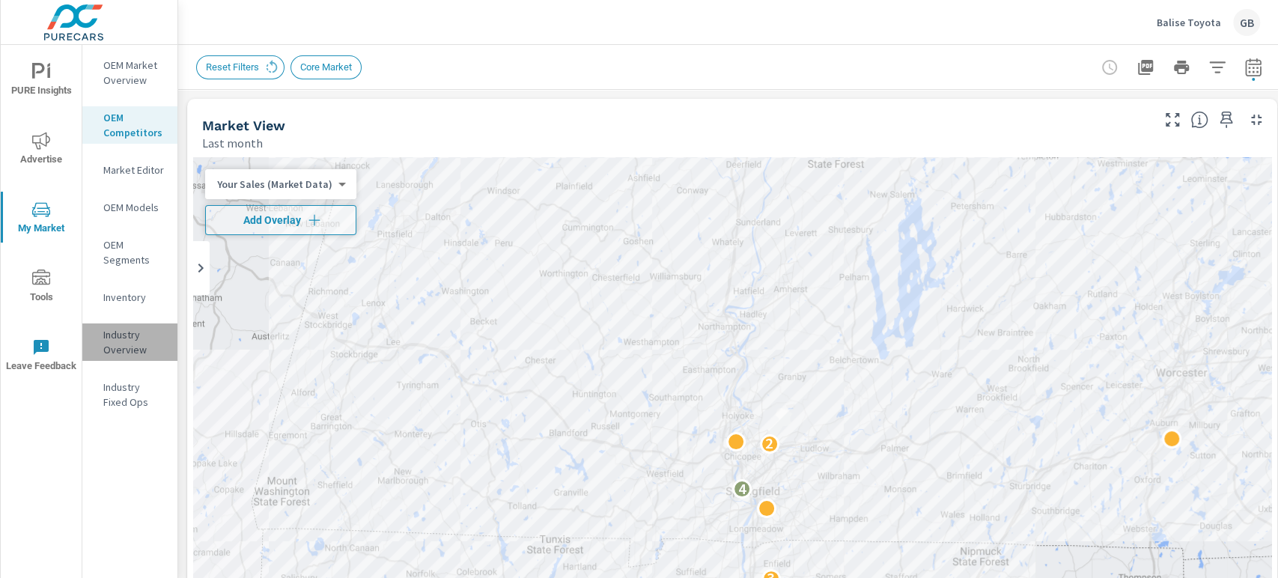
click at [124, 347] on p "Industry Overview" at bounding box center [134, 342] width 62 height 30
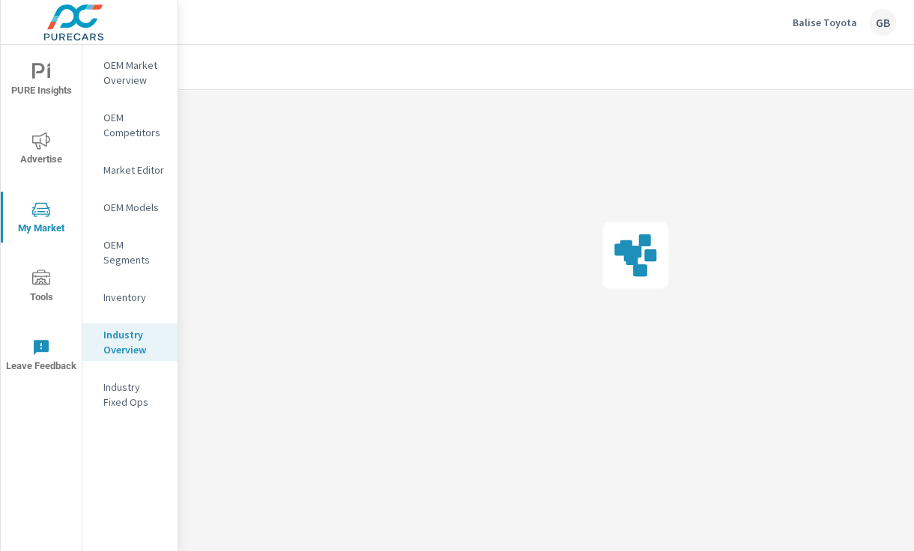
click at [815, 142] on div at bounding box center [635, 255] width 914 height 331
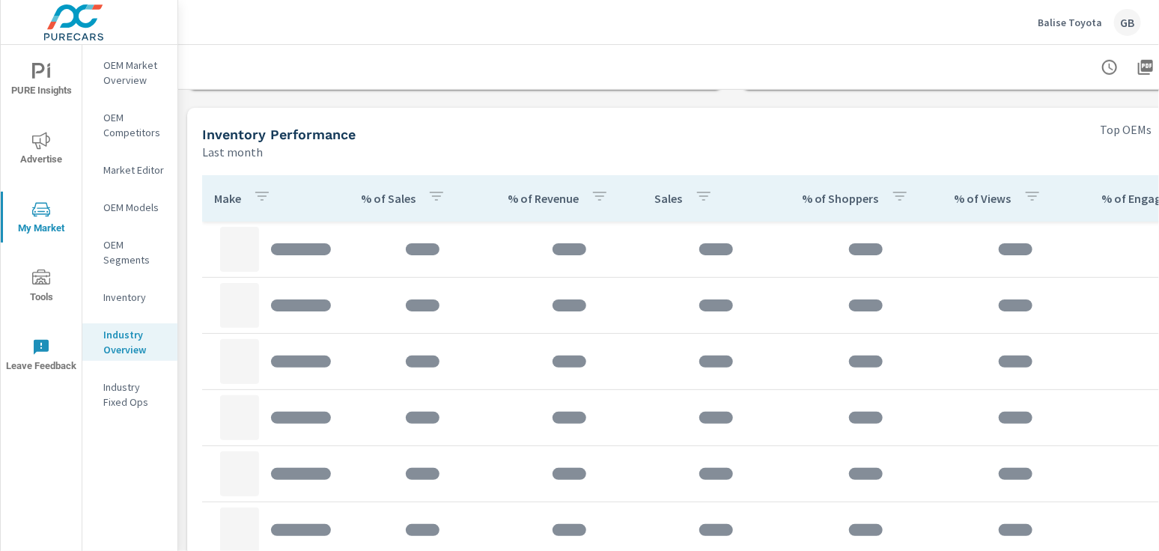
scroll to position [779, 0]
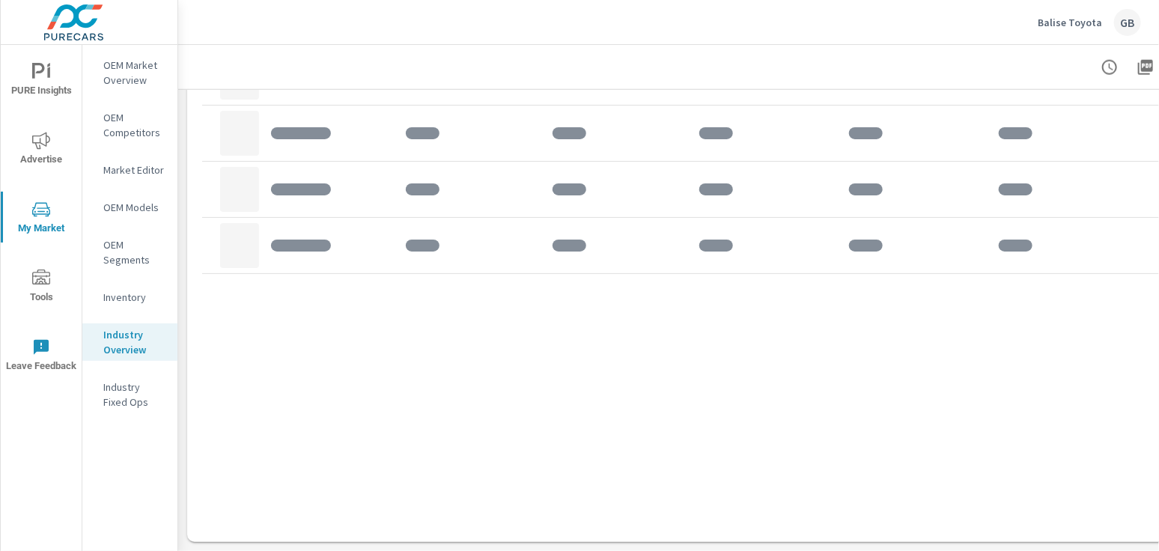
click at [127, 69] on p "OEM Market Overview" at bounding box center [134, 73] width 62 height 30
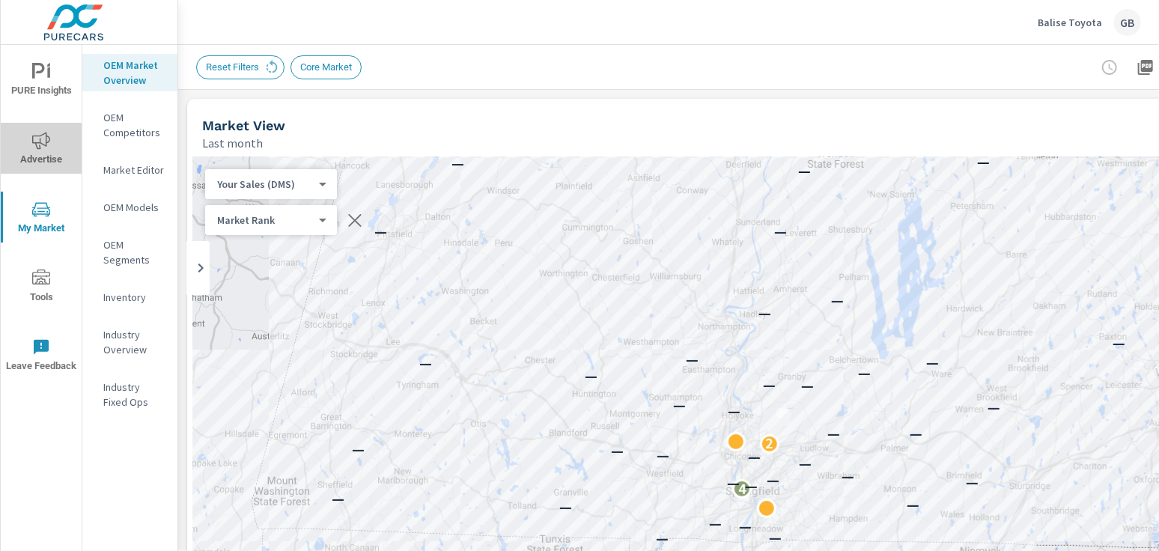
click at [48, 168] on button "Advertise" at bounding box center [41, 148] width 81 height 51
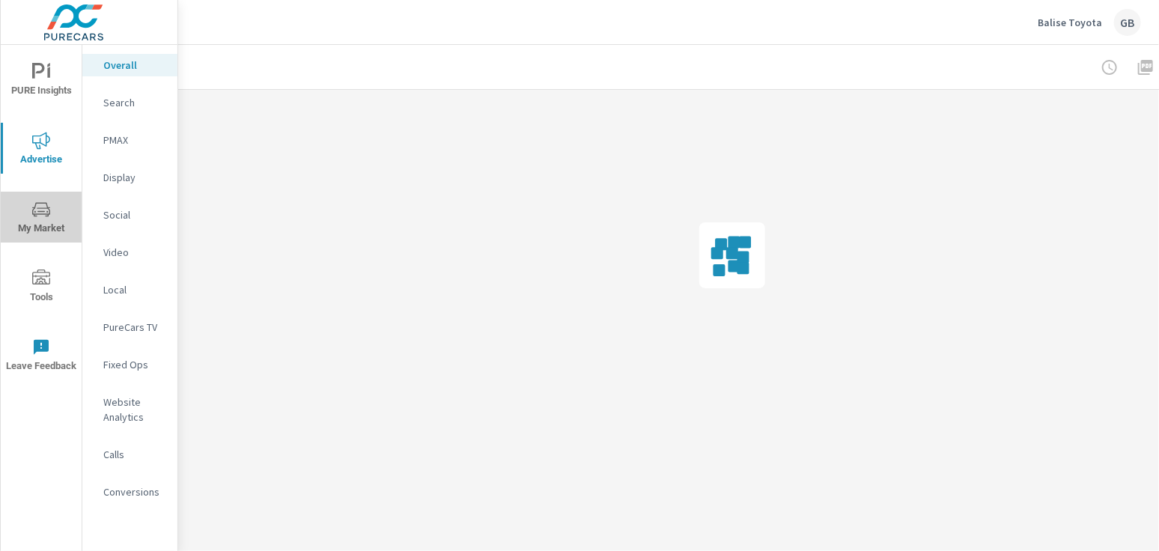
click at [42, 222] on span "My Market" at bounding box center [41, 219] width 72 height 37
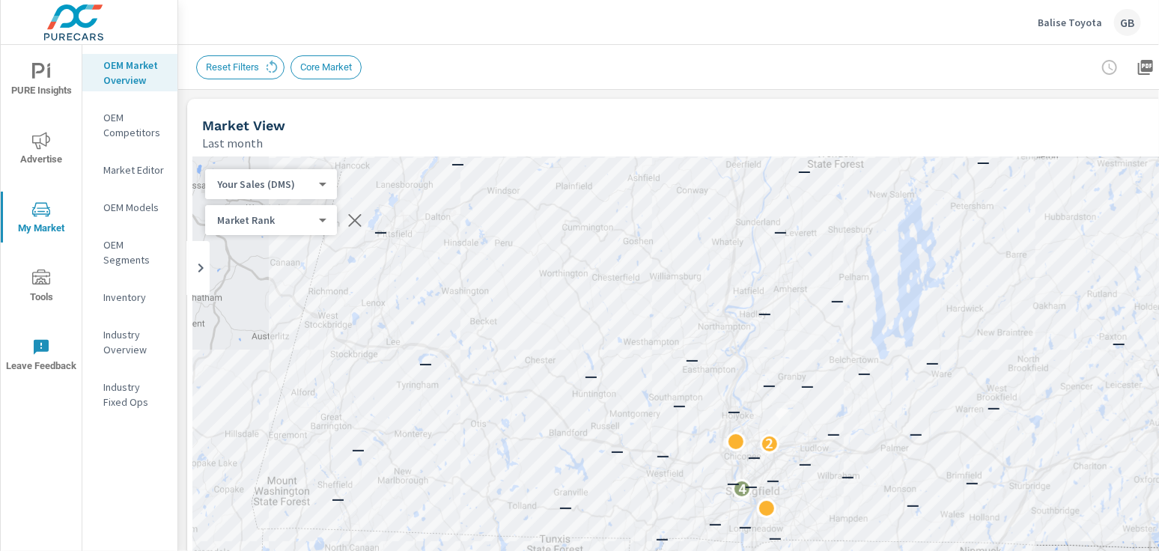
click at [61, 140] on span "Advertise" at bounding box center [41, 150] width 72 height 37
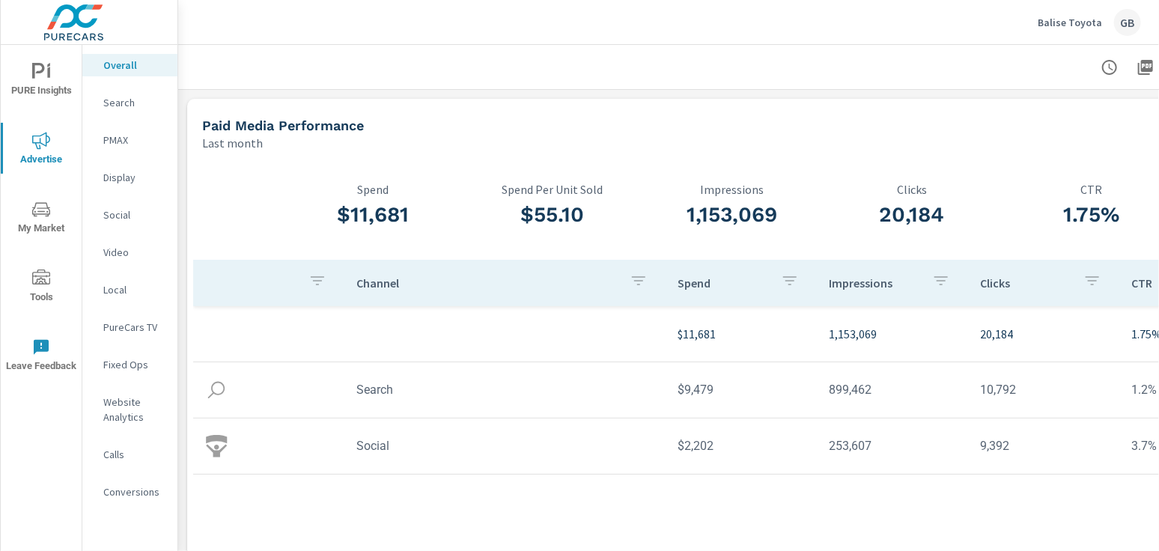
click at [102, 455] on div "Calls" at bounding box center [129, 454] width 95 height 22
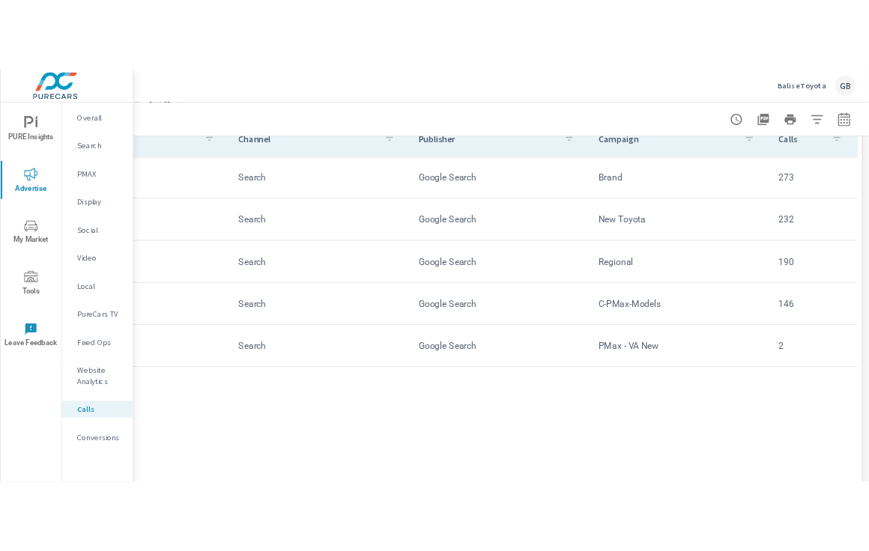
scroll to position [825, 139]
